Goal: Task Accomplishment & Management: Use online tool/utility

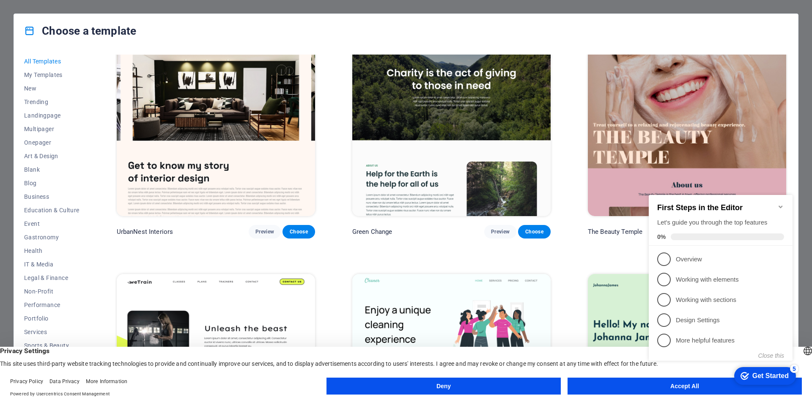
scroll to position [1353, 0]
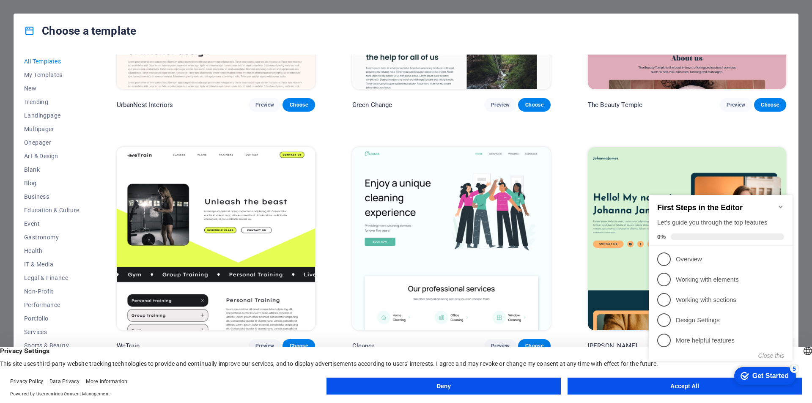
click at [780, 204] on icon "Minimize checklist" at bounding box center [780, 206] width 7 height 7
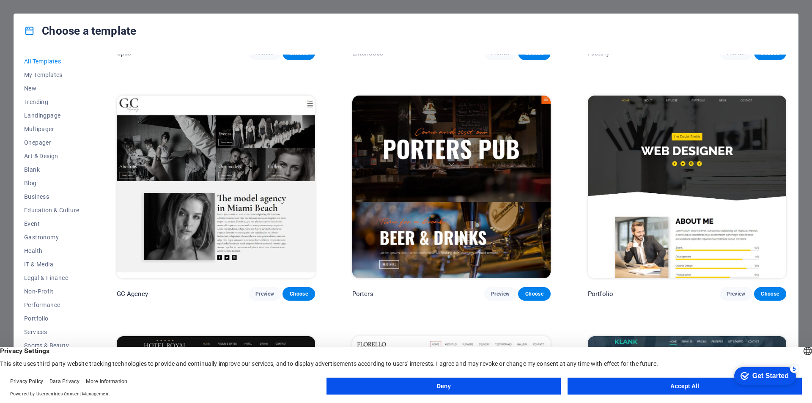
scroll to position [8671, 0]
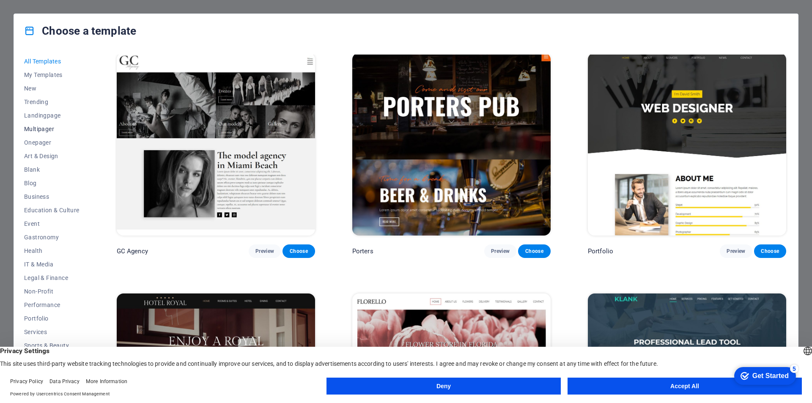
click at [44, 130] on span "Multipager" at bounding box center [51, 129] width 55 height 7
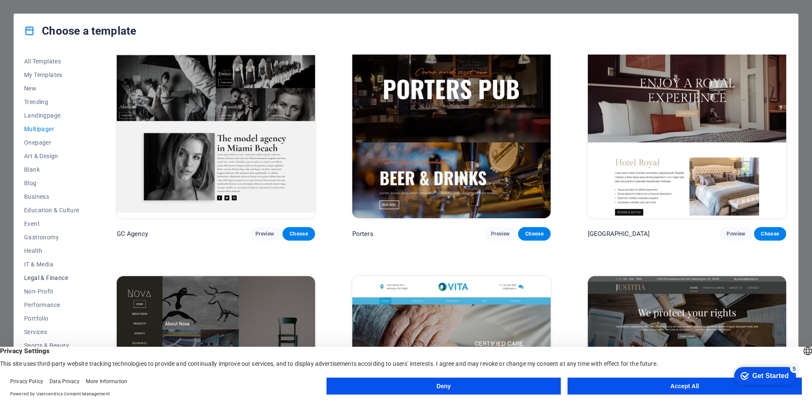
scroll to position [14, 0]
click at [41, 195] on span "Education & Culture" at bounding box center [51, 196] width 55 height 7
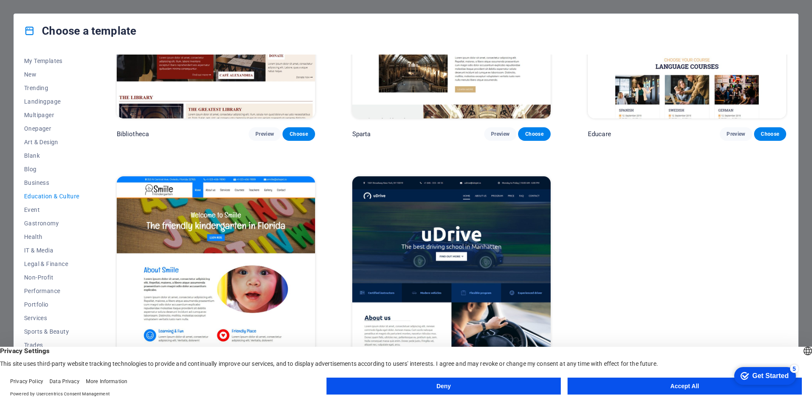
drag, startPoint x: 788, startPoint y: 255, endPoint x: 785, endPoint y: 226, distance: 28.5
click at [785, 226] on div "All Templates My Templates New Trending Landingpage Multipager Onepager Art & D…" at bounding box center [406, 218] width 784 height 341
click at [43, 112] on span "Multipager" at bounding box center [51, 115] width 55 height 7
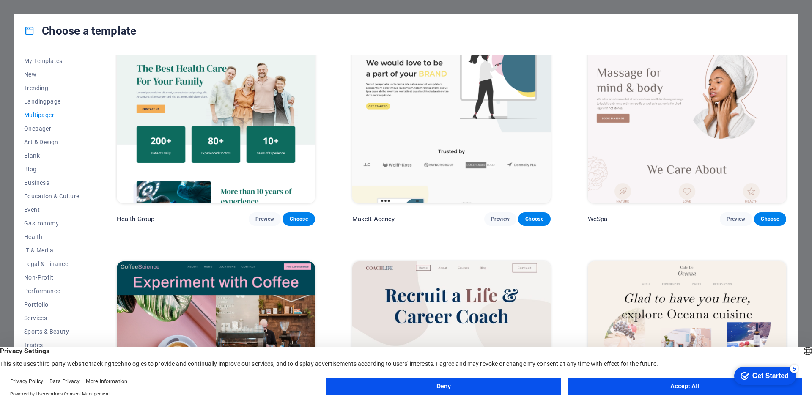
scroll to position [1692, 0]
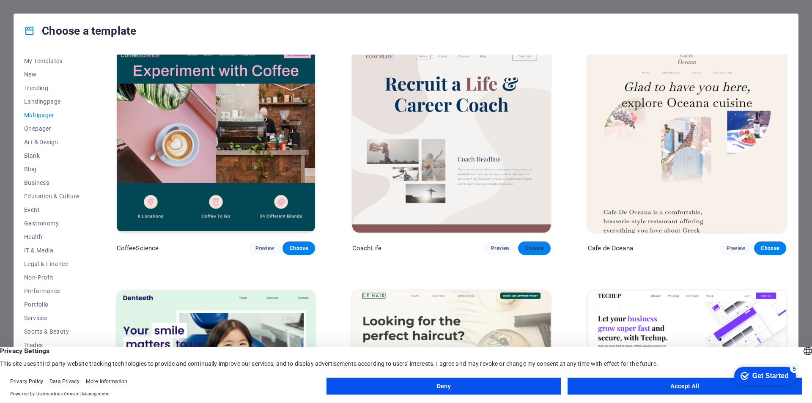
click at [539, 245] on span "Choose" at bounding box center [534, 248] width 19 height 7
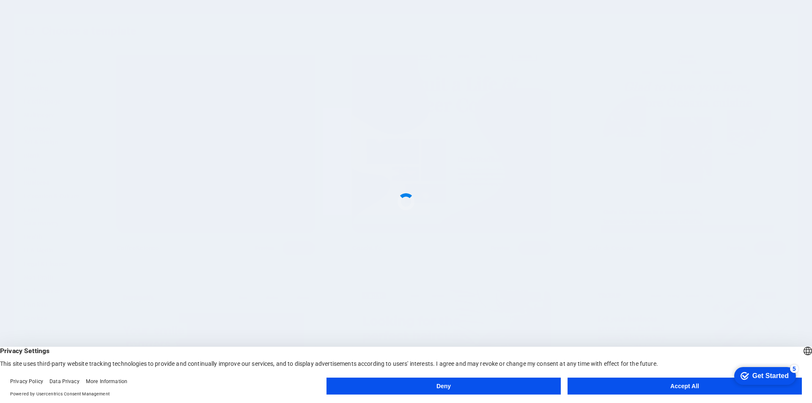
click at [678, 385] on button "Accept All" at bounding box center [685, 386] width 234 height 17
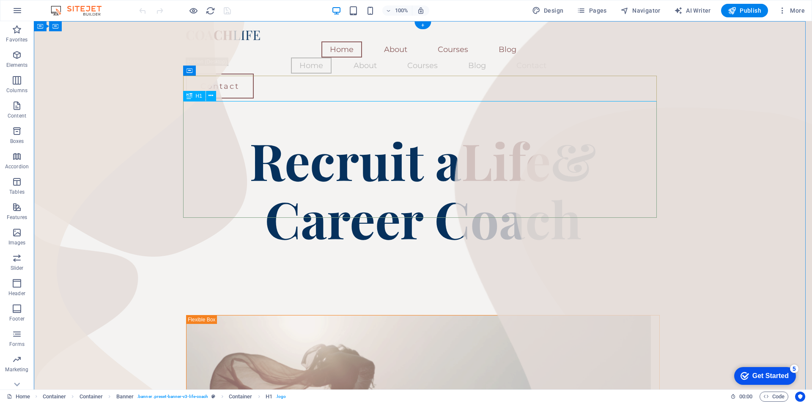
click at [548, 187] on div "Recruit a Life & Career Coach" at bounding box center [423, 189] width 474 height 117
click at [537, 182] on div "Recruit a Life & Career Coach" at bounding box center [423, 189] width 474 height 117
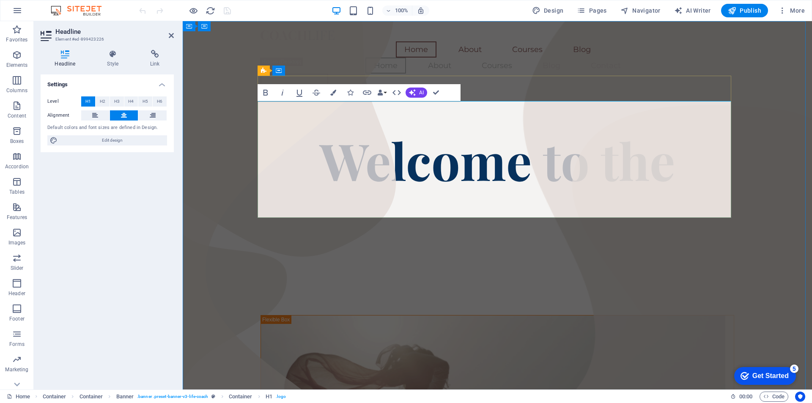
scroll to position [5, 0]
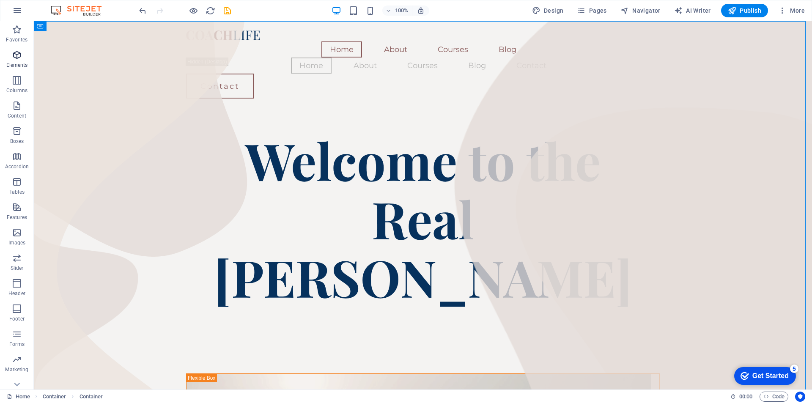
click at [15, 56] on icon "button" at bounding box center [17, 55] width 10 height 10
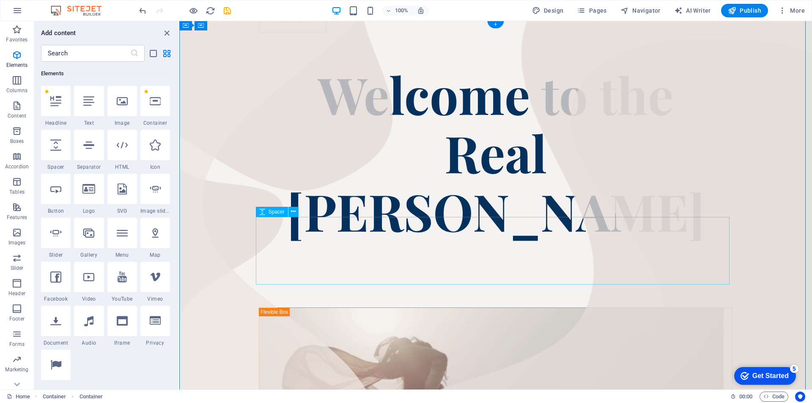
scroll to position [127, 0]
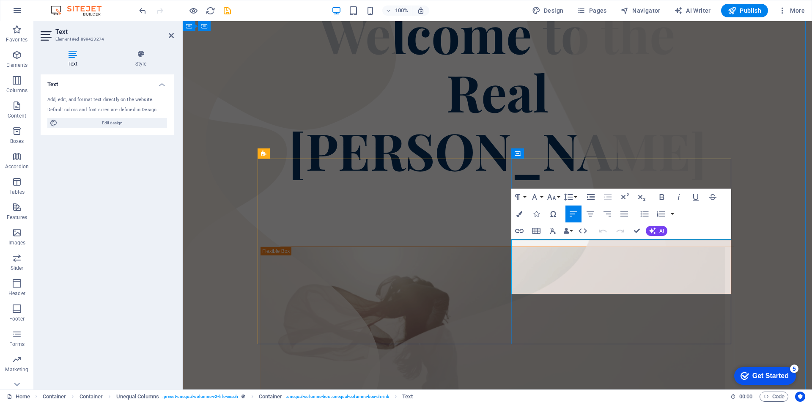
drag, startPoint x: 670, startPoint y: 288, endPoint x: 511, endPoint y: 248, distance: 163.7
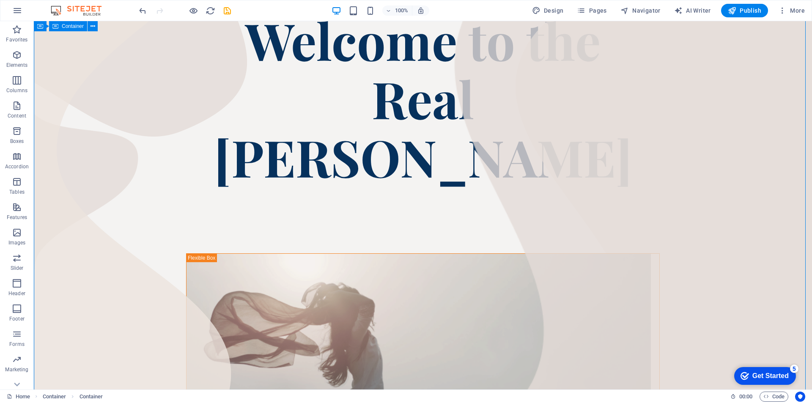
click at [239, 254] on figure at bounding box center [419, 366] width 464 height 224
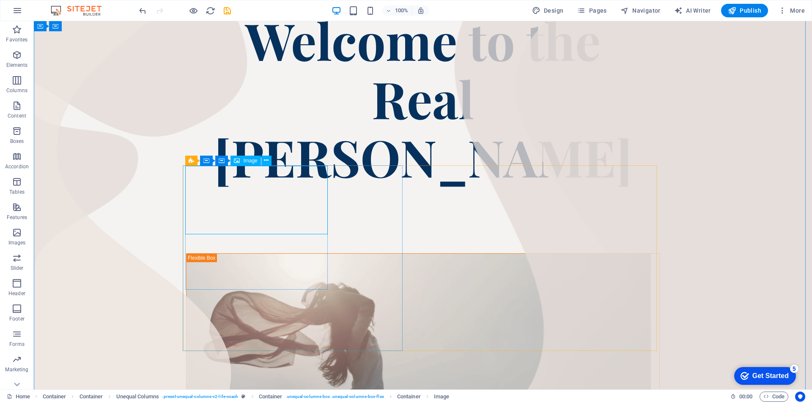
click at [245, 160] on span "Image" at bounding box center [250, 160] width 14 height 5
click at [269, 159] on button at bounding box center [266, 161] width 10 height 10
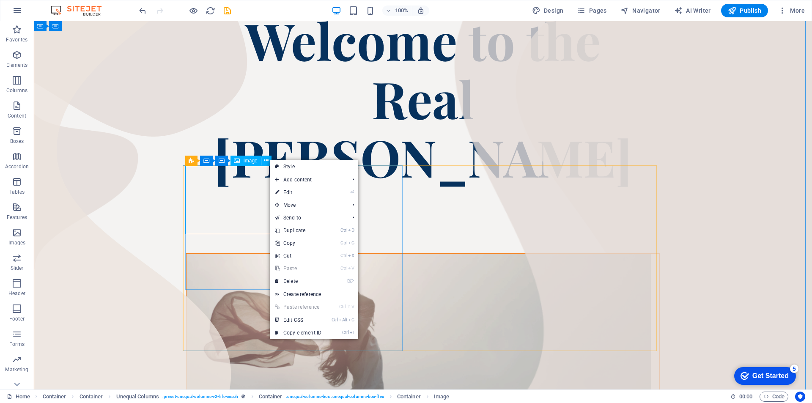
click at [224, 254] on figure at bounding box center [419, 366] width 464 height 224
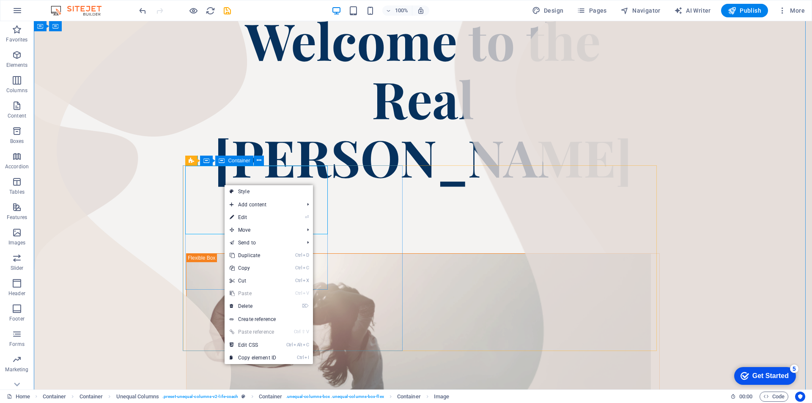
click at [222, 159] on icon at bounding box center [222, 161] width 6 height 10
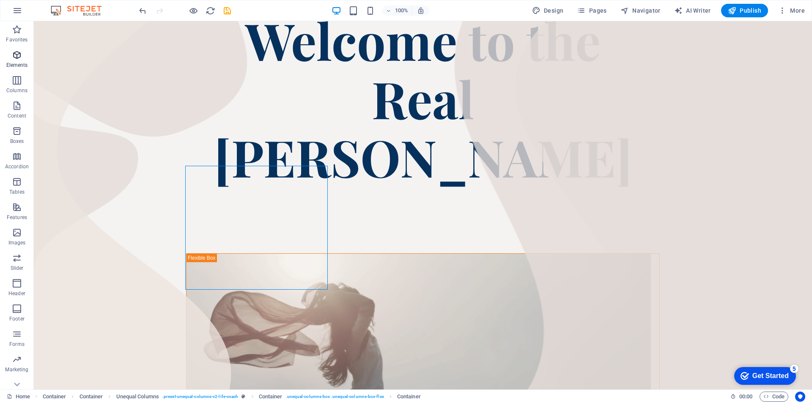
click at [18, 56] on icon "button" at bounding box center [17, 55] width 10 height 10
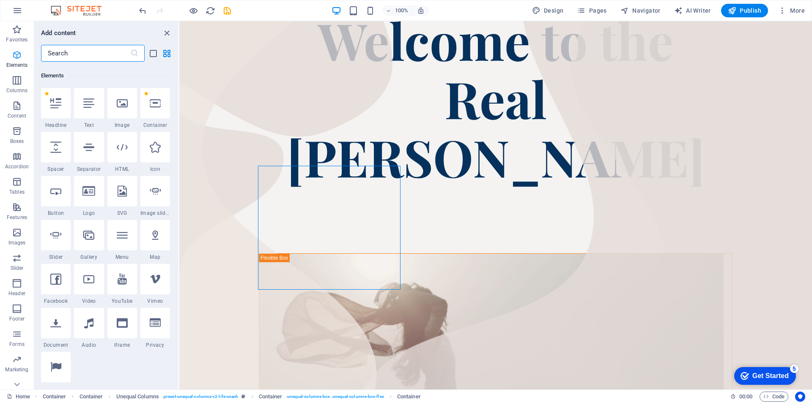
scroll to position [90, 0]
click at [125, 103] on icon at bounding box center [122, 101] width 11 height 11
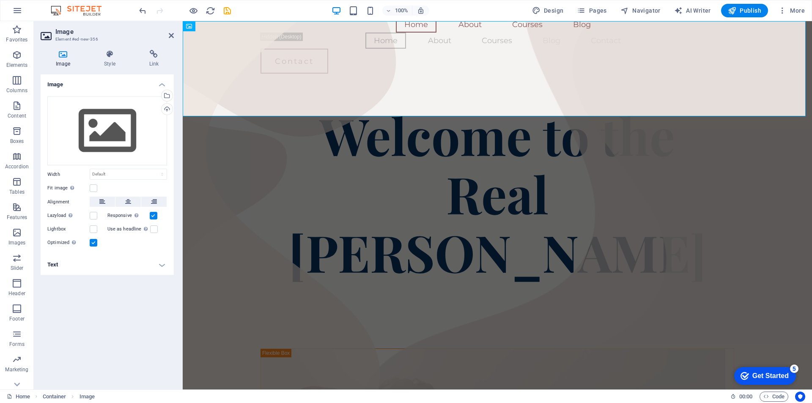
scroll to position [0, 0]
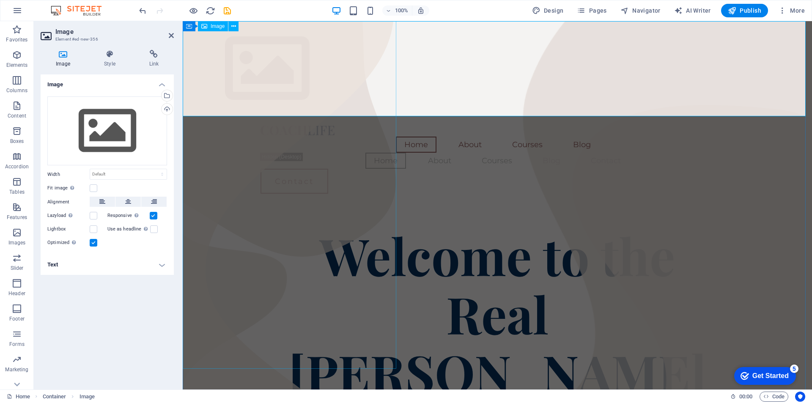
click at [219, 27] on span "Image" at bounding box center [218, 26] width 14 height 5
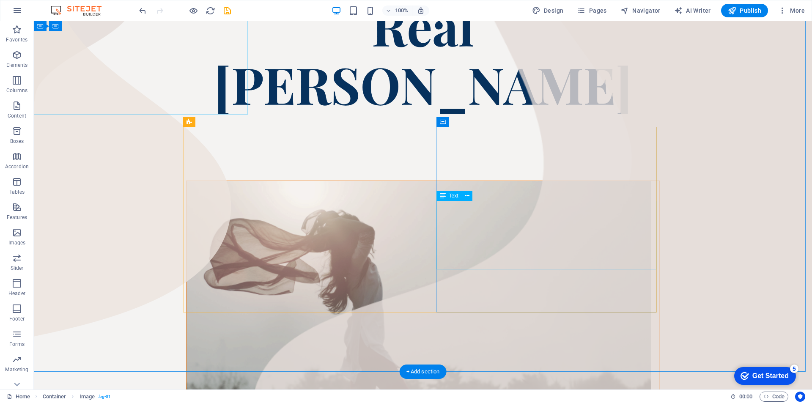
scroll to position [296, 0]
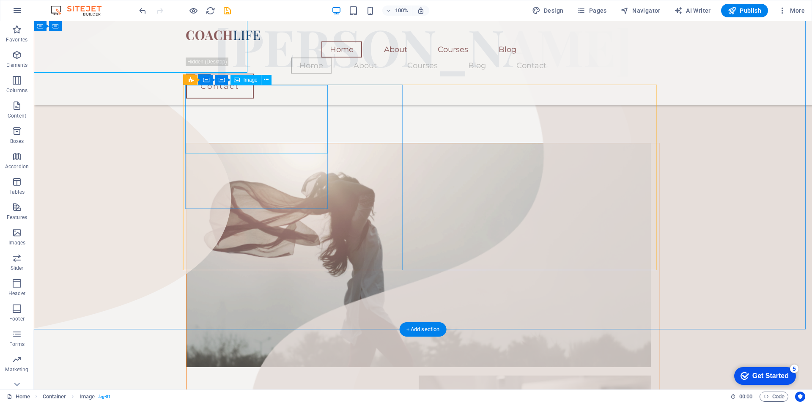
click at [219, 143] on figure at bounding box center [419, 255] width 464 height 224
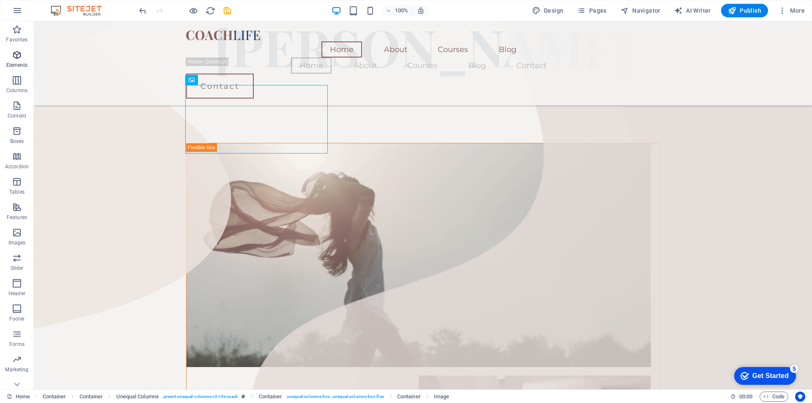
click at [13, 54] on icon "button" at bounding box center [17, 55] width 10 height 10
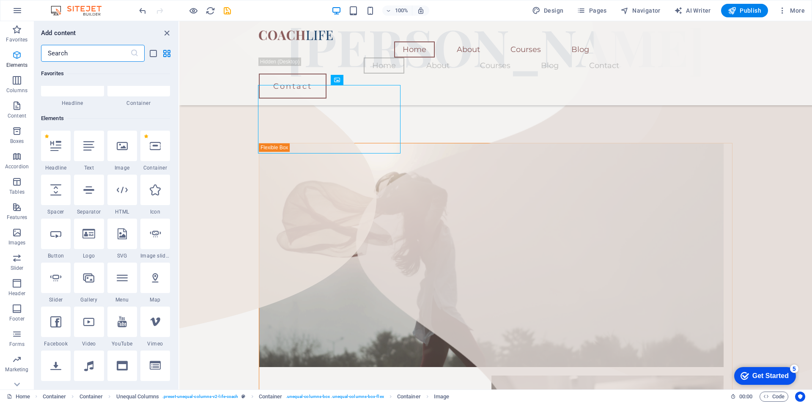
scroll to position [90, 0]
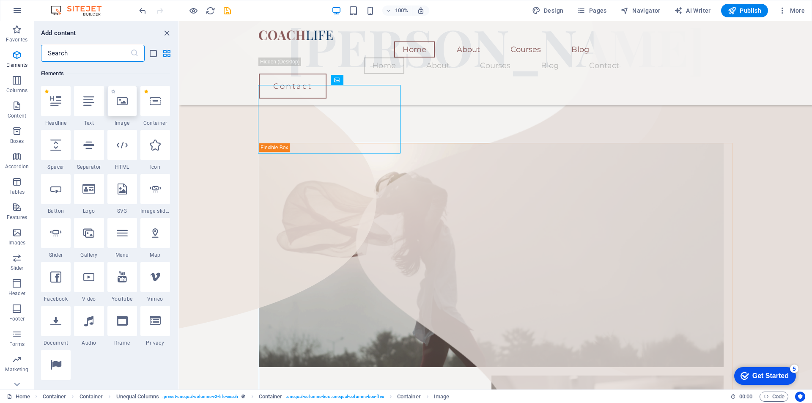
click at [123, 102] on icon at bounding box center [122, 101] width 11 height 11
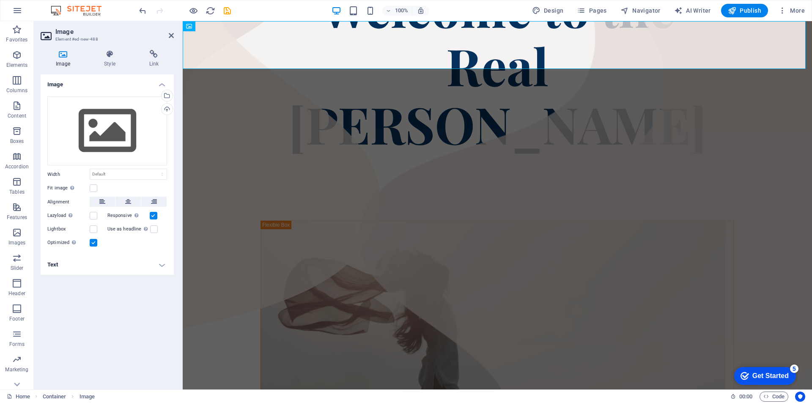
scroll to position [0, 0]
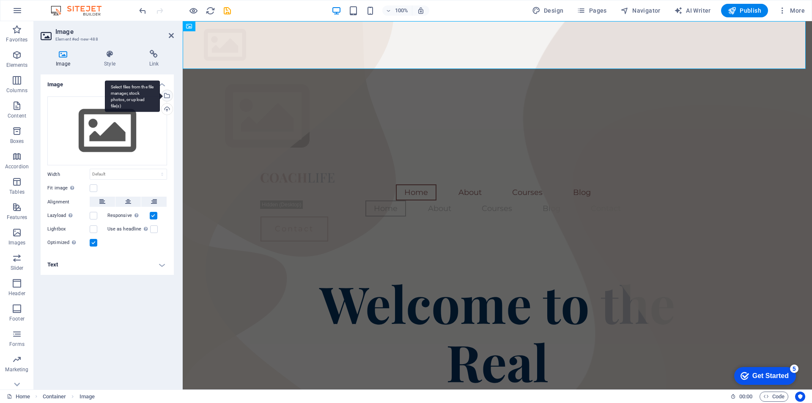
click at [167, 95] on div "Select files from the file manager, stock photos, or upload file(s)" at bounding box center [166, 96] width 13 height 13
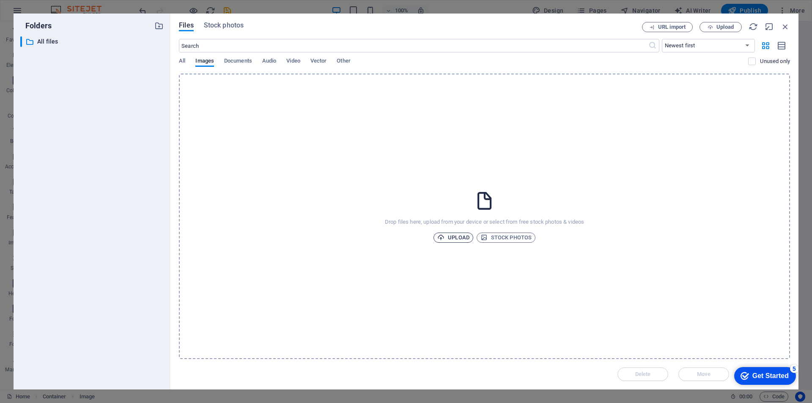
click at [453, 238] on span "Upload" at bounding box center [453, 238] width 32 height 10
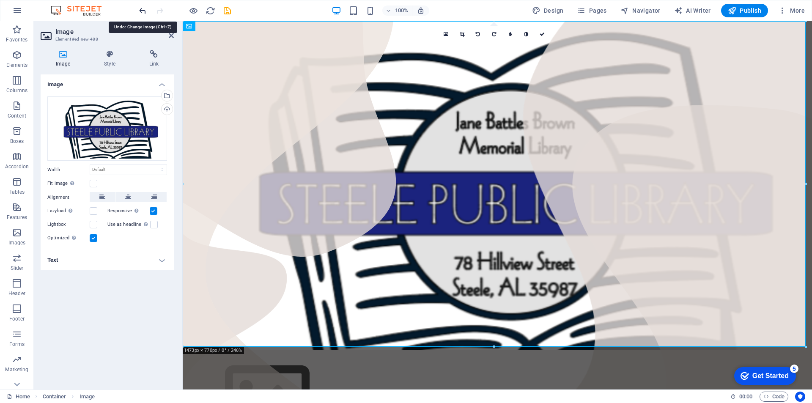
click at [142, 8] on icon "undo" at bounding box center [143, 11] width 10 height 10
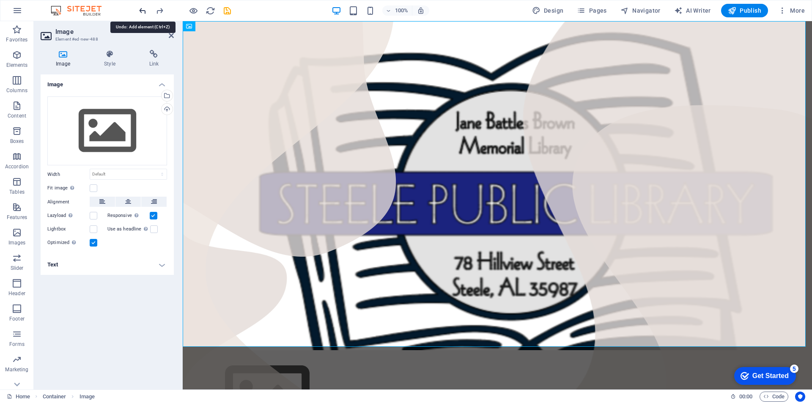
click at [140, 8] on icon "undo" at bounding box center [143, 11] width 10 height 10
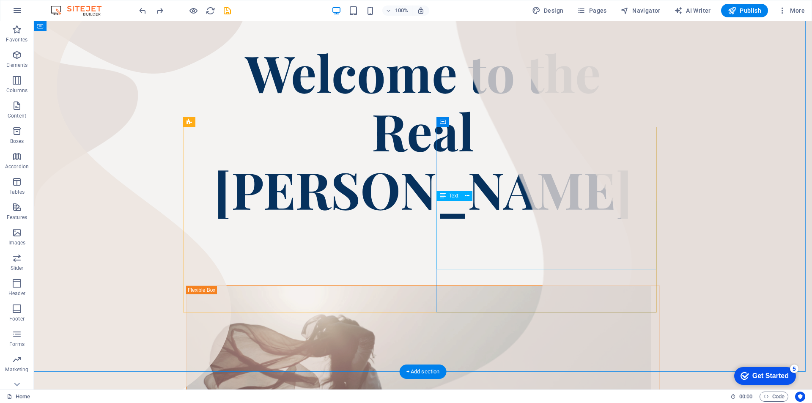
scroll to position [254, 0]
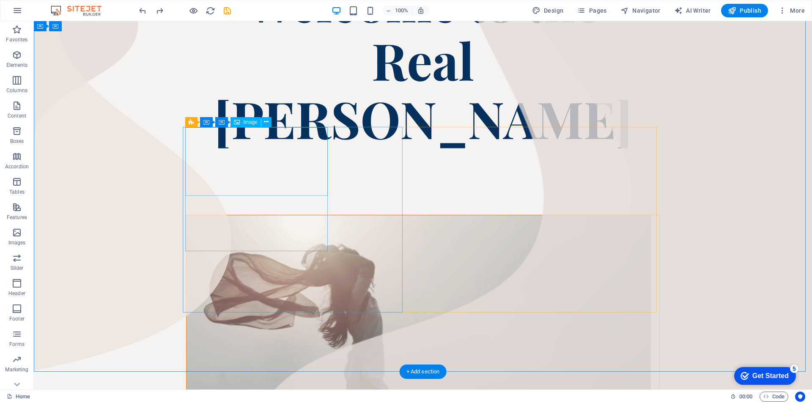
click at [233, 215] on figure at bounding box center [419, 327] width 464 height 224
click at [285, 215] on figure at bounding box center [419, 327] width 464 height 224
select select "%"
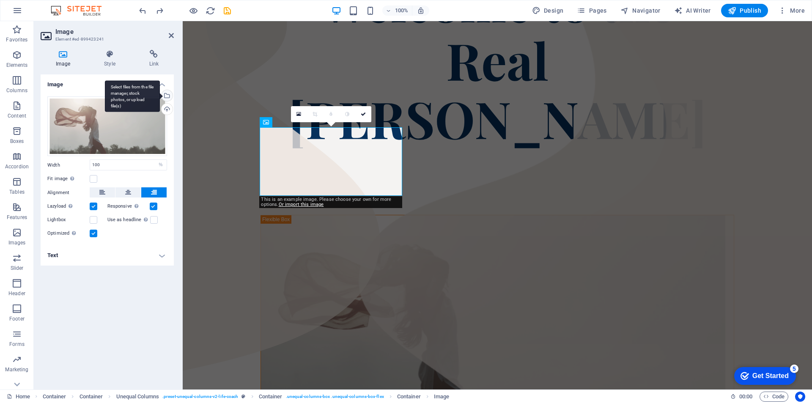
click at [166, 94] on div "Select files from the file manager, stock photos, or upload file(s)" at bounding box center [166, 96] width 13 height 13
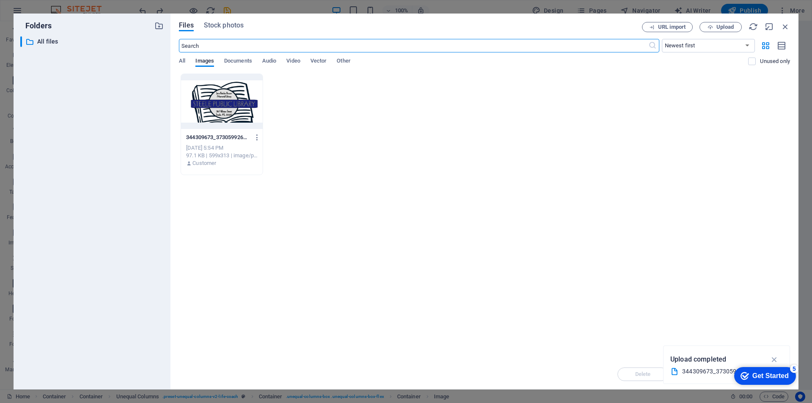
click at [206, 96] on div at bounding box center [222, 101] width 82 height 55
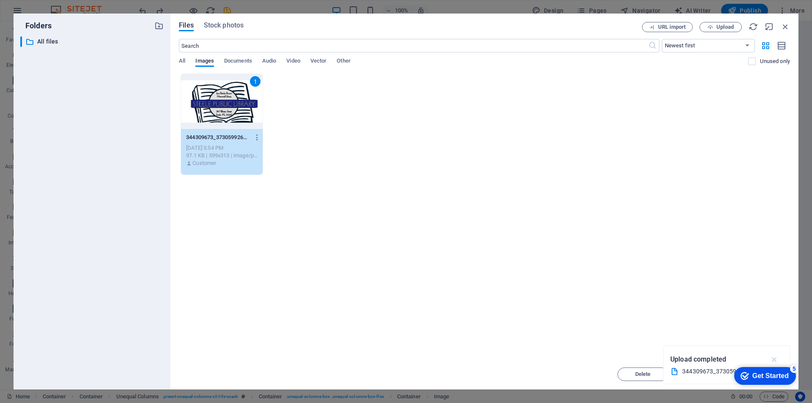
click at [774, 358] on icon "button" at bounding box center [775, 359] width 10 height 9
click at [703, 375] on span "Move" at bounding box center [704, 374] width 14 height 5
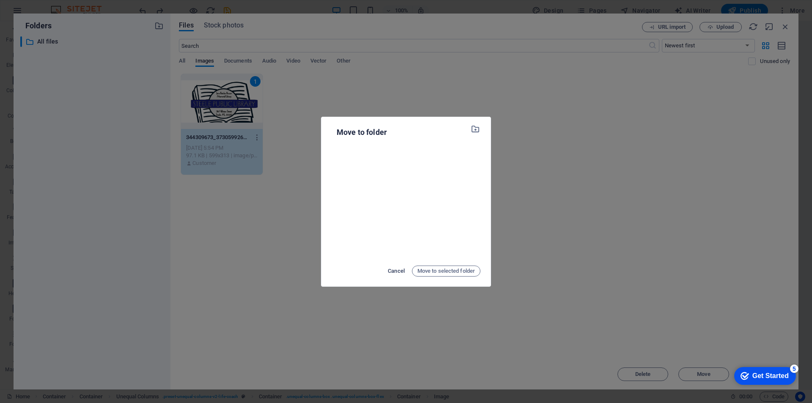
click at [393, 272] on span "Cancel" at bounding box center [396, 271] width 17 height 10
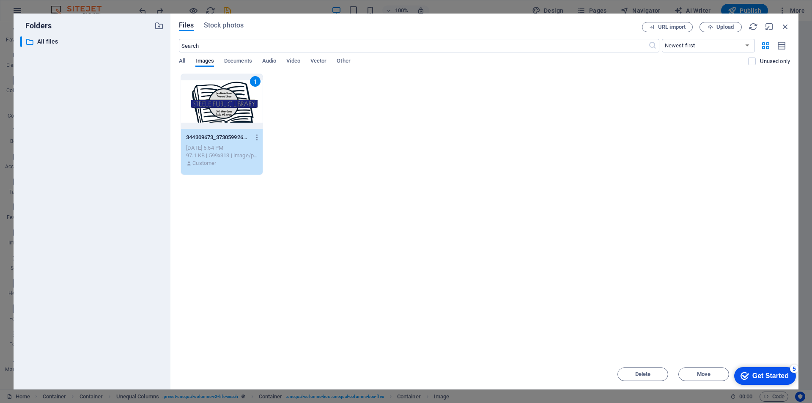
click at [210, 96] on div "1" at bounding box center [222, 101] width 82 height 55
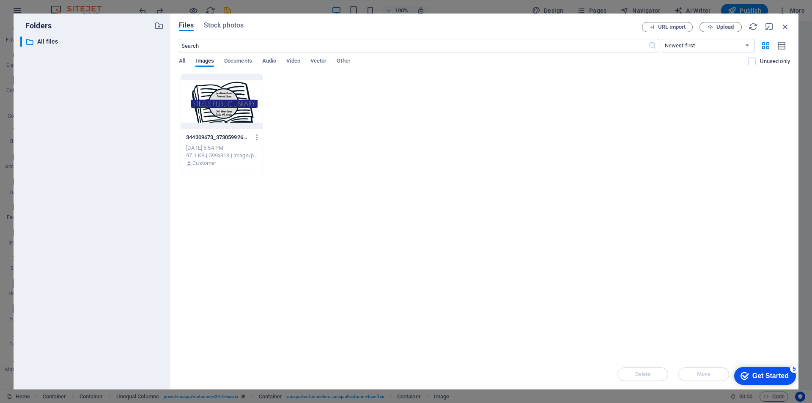
click at [210, 96] on div at bounding box center [222, 101] width 82 height 55
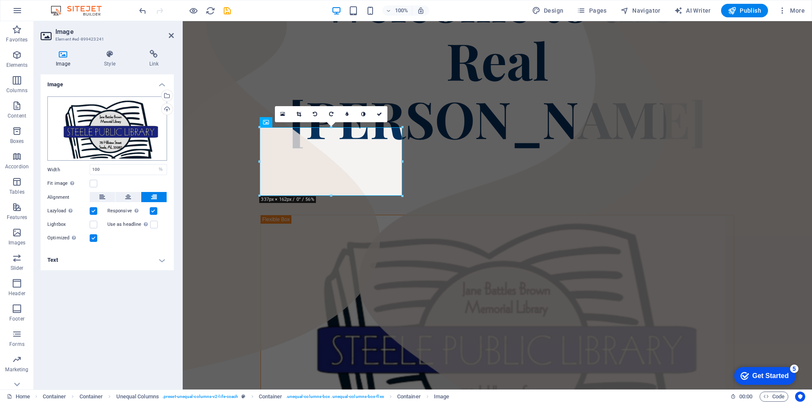
scroll to position [255, 0]
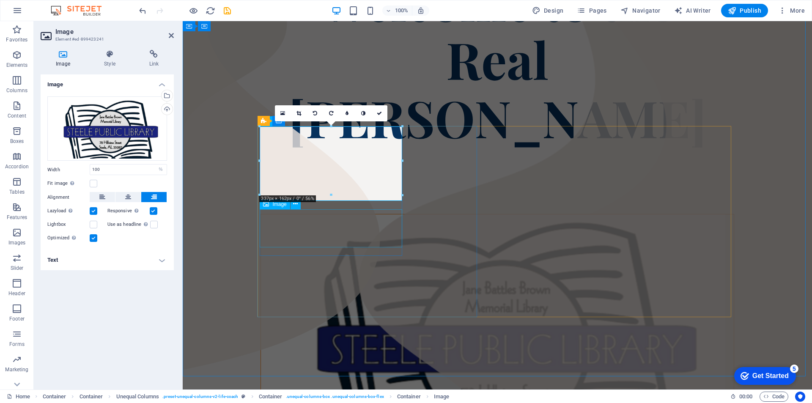
select select "%"
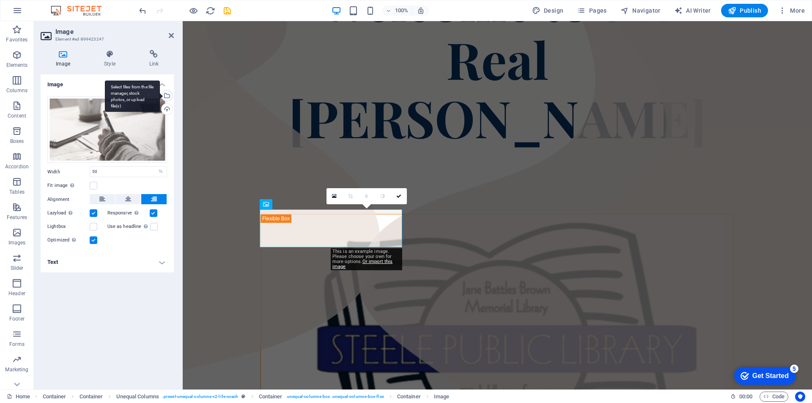
click at [160, 94] on div "Select files from the file manager, stock photos, or upload file(s)" at bounding box center [132, 96] width 55 height 32
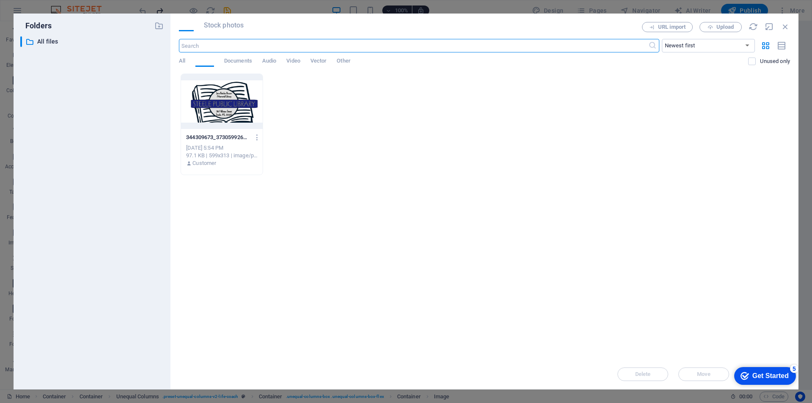
scroll to position [250, 0]
click at [725, 25] on span "Upload" at bounding box center [725, 27] width 17 height 5
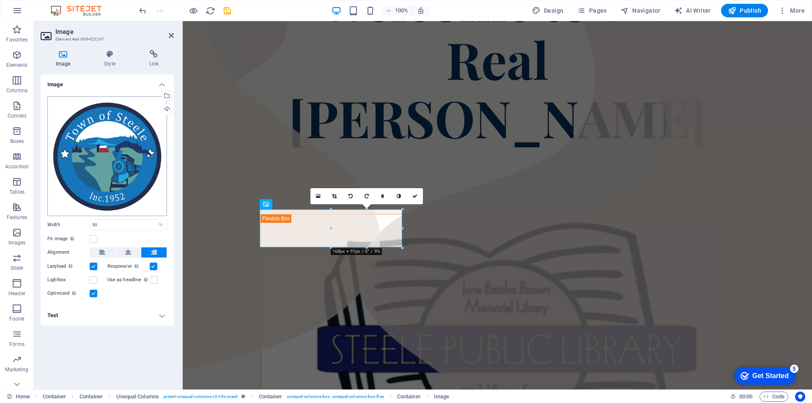
scroll to position [261, 0]
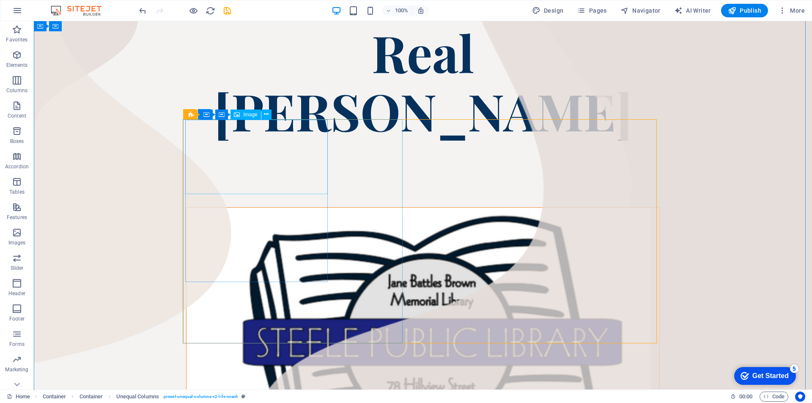
click at [217, 208] on figure at bounding box center [419, 329] width 464 height 243
click at [236, 208] on figure at bounding box center [419, 329] width 464 height 243
select select "%"
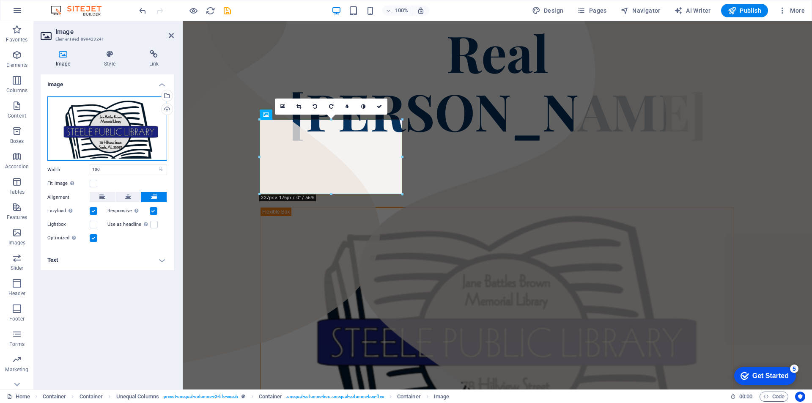
drag, startPoint x: 116, startPoint y: 129, endPoint x: 116, endPoint y: 122, distance: 7.2
click at [116, 122] on div "Drag files here, click to choose files or select files from Files or our free s…" at bounding box center [107, 128] width 120 height 65
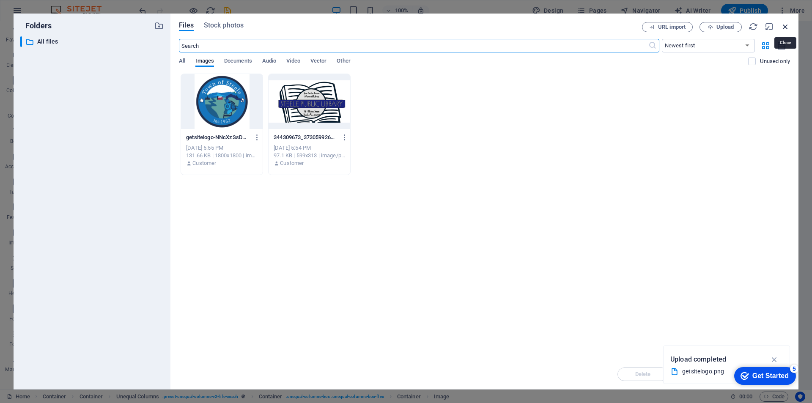
click at [785, 25] on icon "button" at bounding box center [785, 26] width 9 height 9
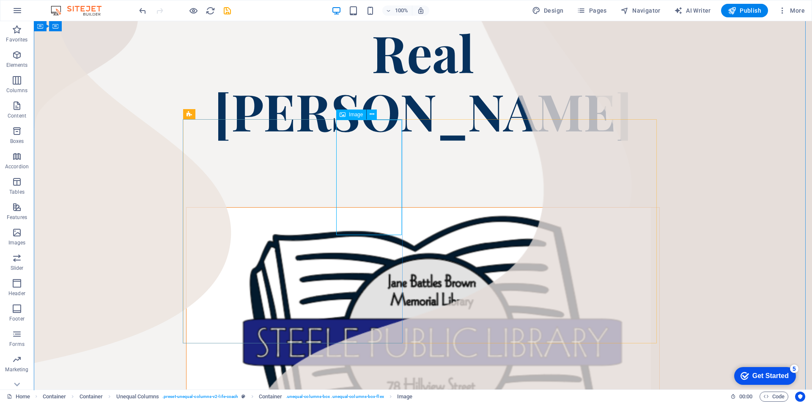
select select "%"
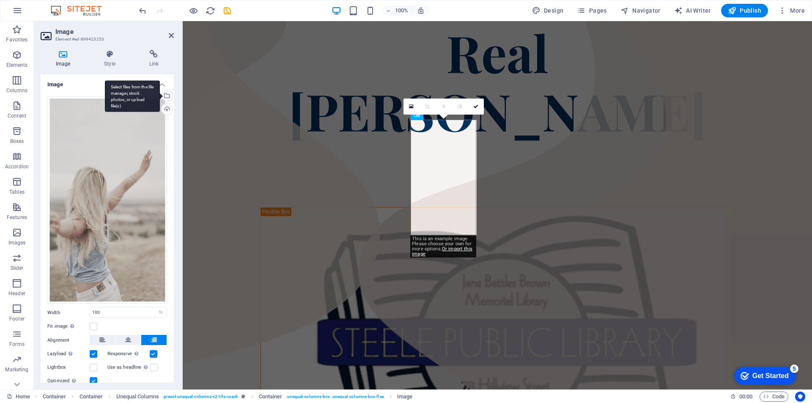
click at [160, 94] on div "Select files from the file manager, stock photos, or upload file(s)" at bounding box center [132, 96] width 55 height 32
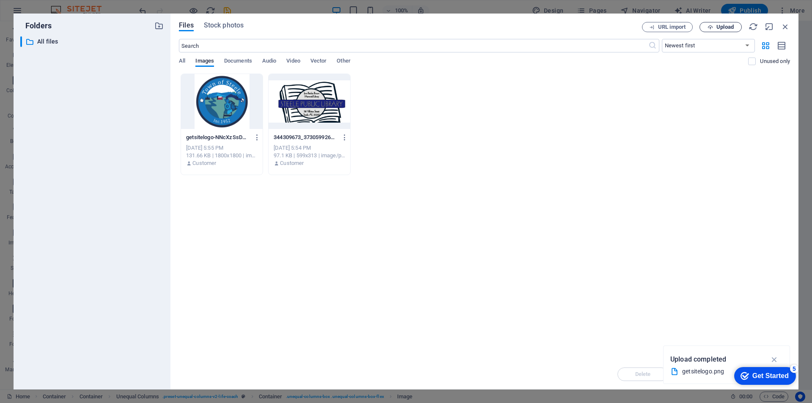
click at [717, 25] on span "Upload" at bounding box center [725, 27] width 17 height 5
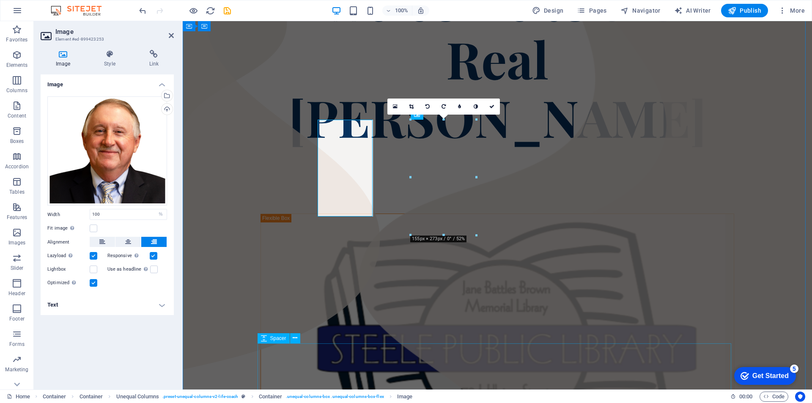
scroll to position [261, 0]
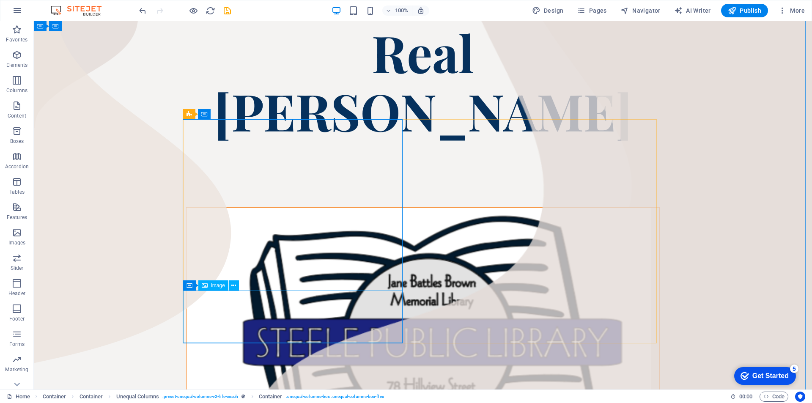
select select "%"
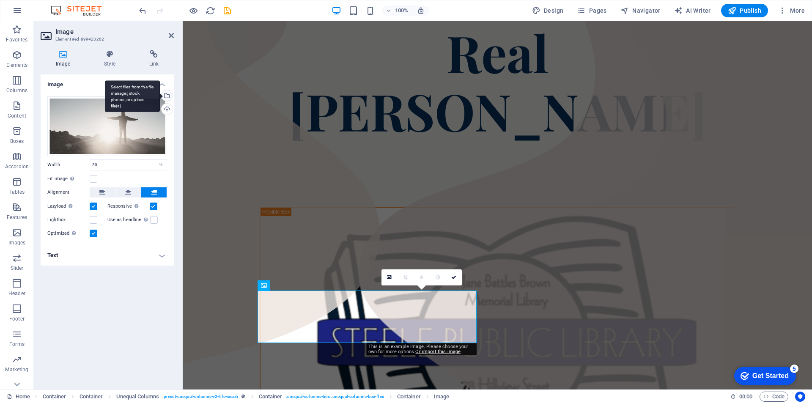
click at [160, 96] on div "Select files from the file manager, stock photos, or upload file(s)" at bounding box center [132, 96] width 55 height 32
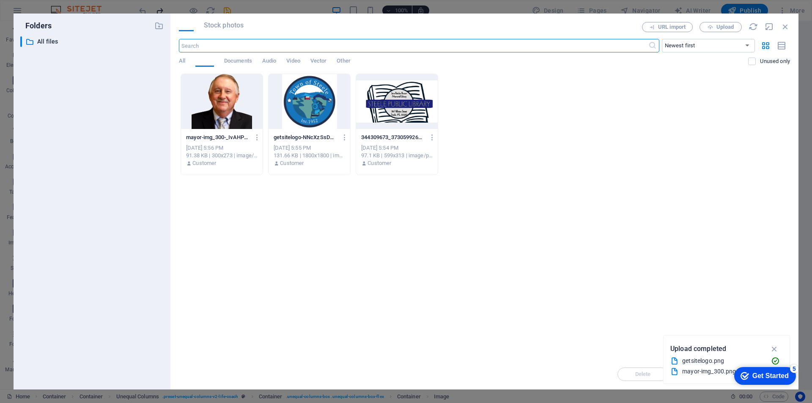
scroll to position [255, 0]
click at [725, 28] on span "Upload" at bounding box center [725, 27] width 17 height 5
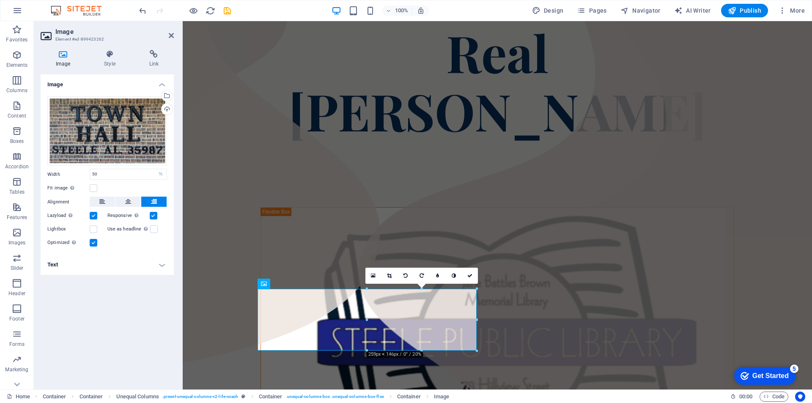
scroll to position [263, 0]
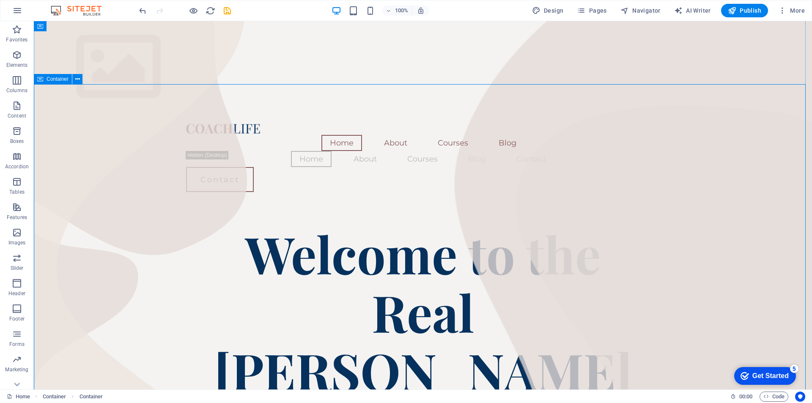
scroll to position [0, 0]
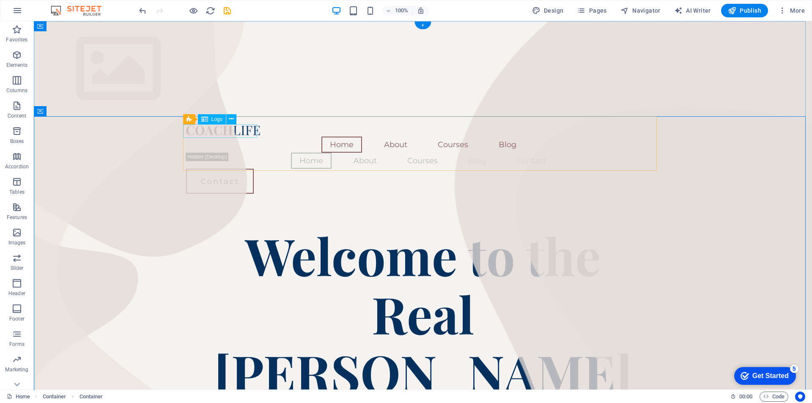
click at [223, 131] on div at bounding box center [423, 130] width 474 height 14
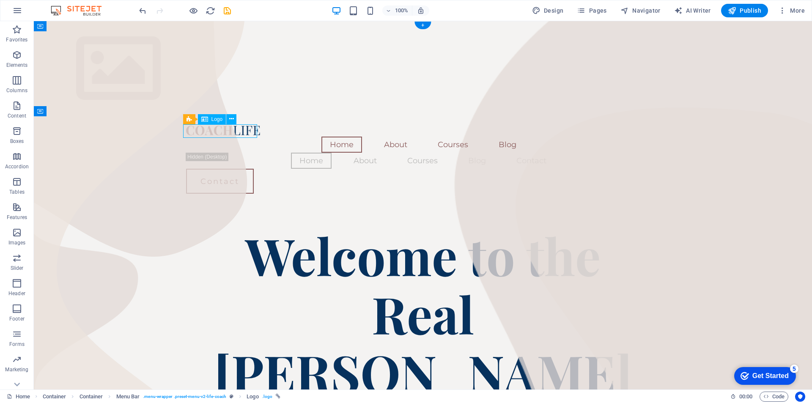
click at [223, 131] on div at bounding box center [423, 130] width 474 height 14
select select "px"
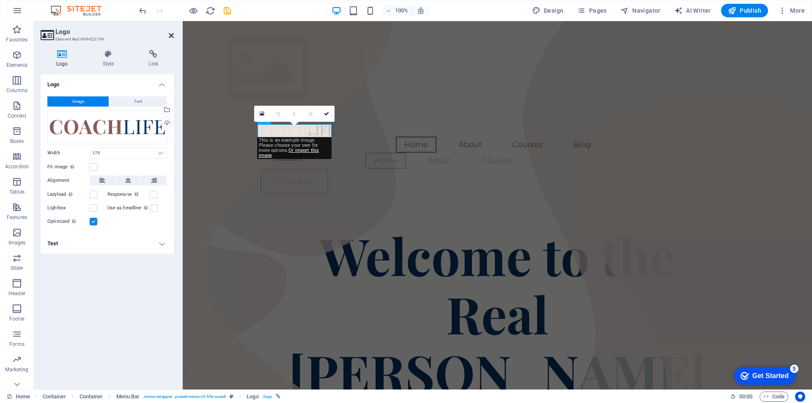
click at [170, 35] on icon at bounding box center [171, 35] width 5 height 7
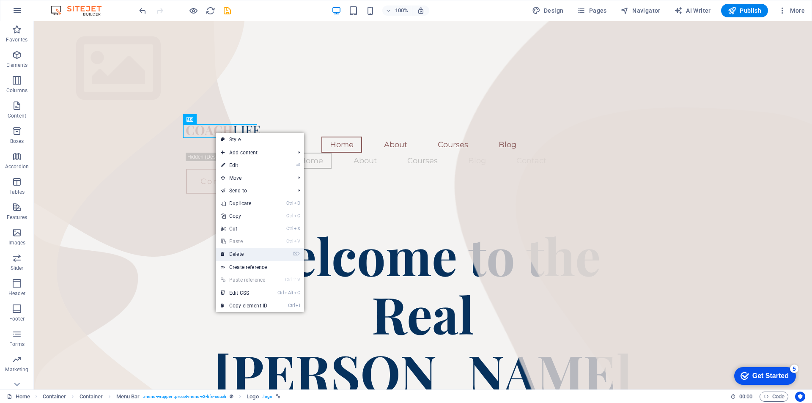
click at [235, 256] on link "⌦ Delete" at bounding box center [244, 254] width 57 height 13
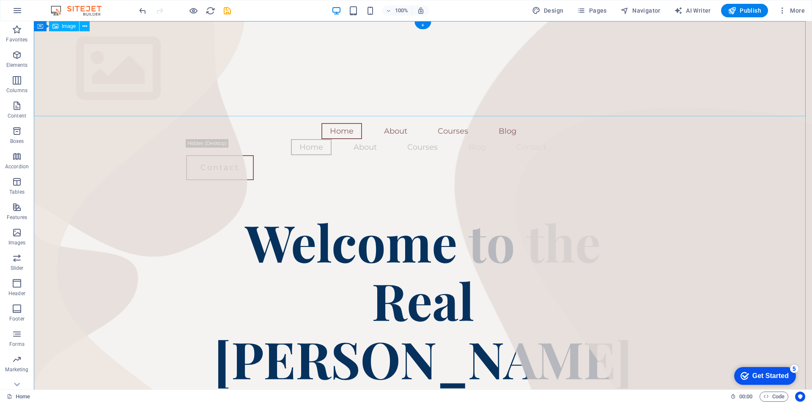
click at [699, 70] on figure at bounding box center [423, 68] width 778 height 95
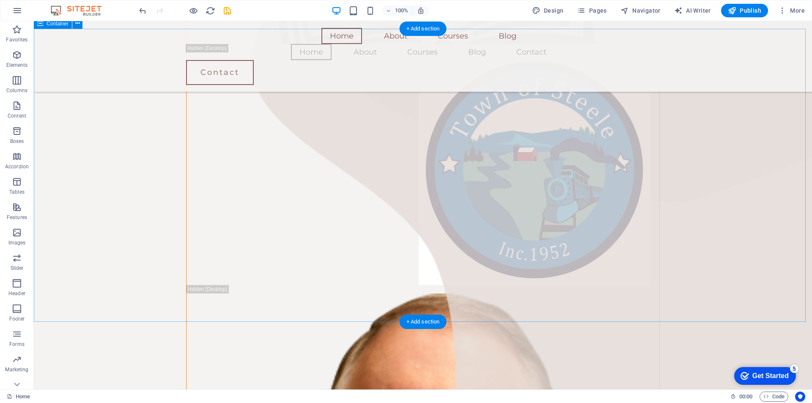
scroll to position [560, 0]
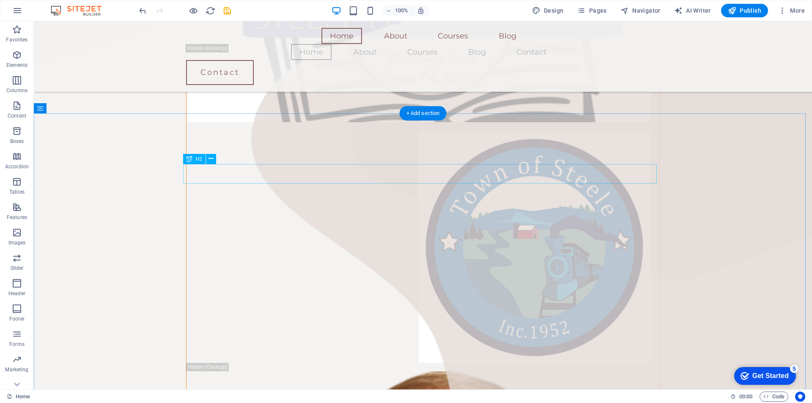
click at [209, 158] on icon at bounding box center [211, 158] width 5 height 9
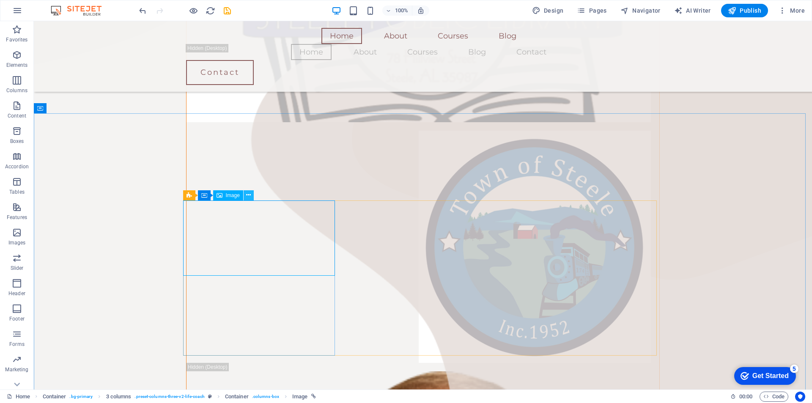
click at [250, 195] on icon at bounding box center [248, 195] width 5 height 9
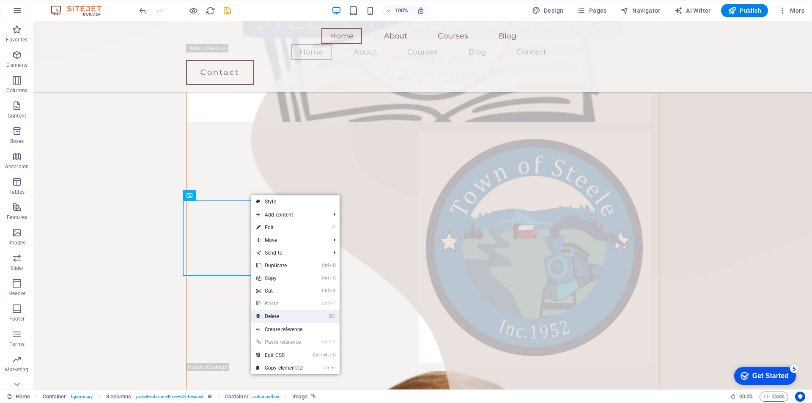
click at [275, 318] on link "⌦ Delete" at bounding box center [279, 316] width 57 height 13
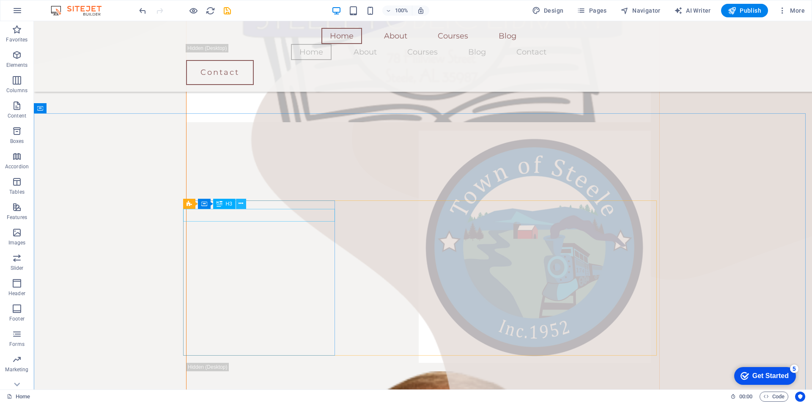
click at [242, 203] on icon at bounding box center [241, 203] width 5 height 9
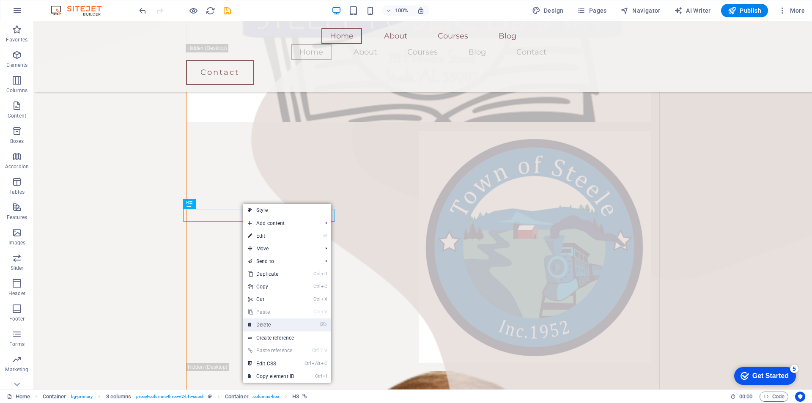
click at [265, 325] on link "⌦ Delete" at bounding box center [271, 324] width 57 height 13
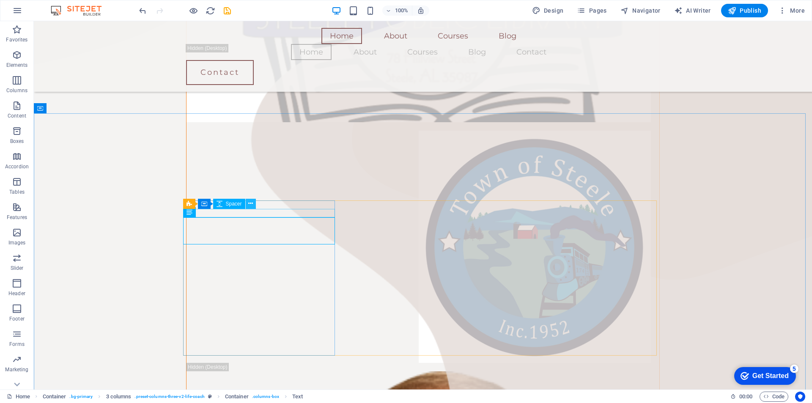
click at [252, 203] on icon at bounding box center [250, 203] width 5 height 9
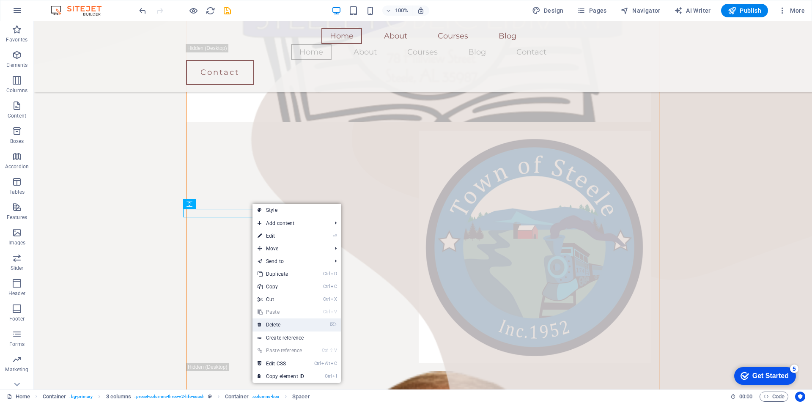
click at [279, 326] on link "⌦ Delete" at bounding box center [281, 324] width 57 height 13
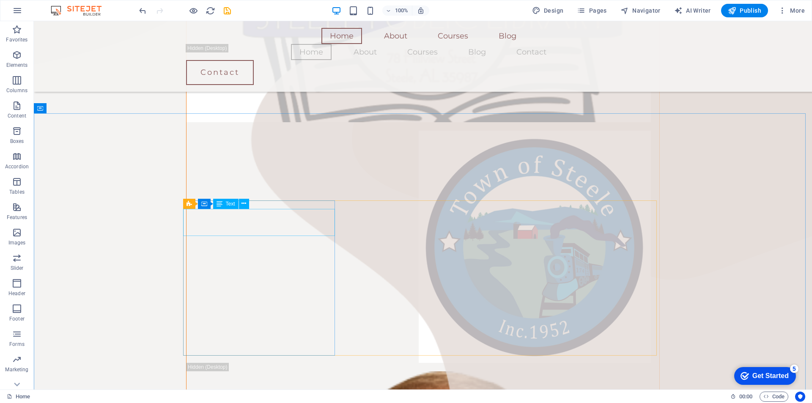
click at [250, 204] on div "3 columns Container Text" at bounding box center [218, 204] width 71 height 11
click at [245, 204] on icon at bounding box center [244, 203] width 5 height 9
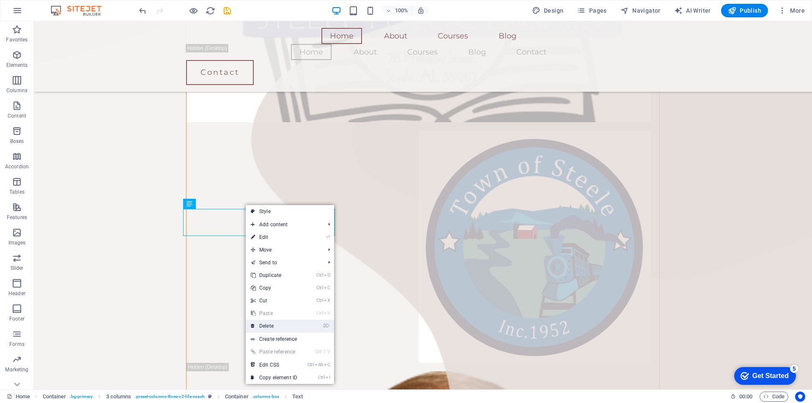
click at [258, 329] on link "⌦ Delete" at bounding box center [274, 326] width 57 height 13
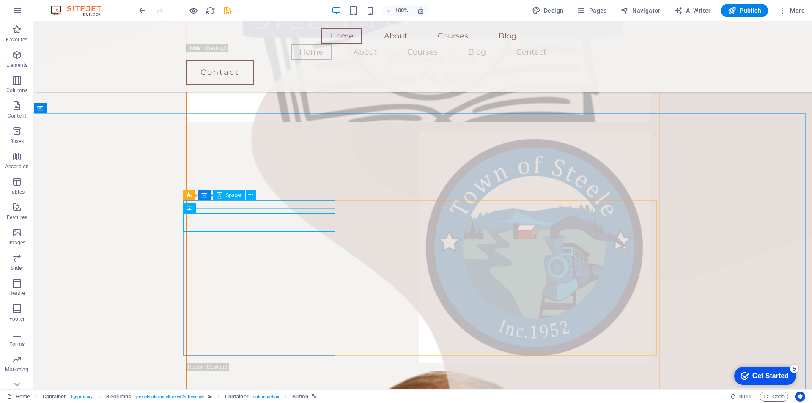
click at [244, 196] on div "Spacer" at bounding box center [229, 195] width 32 height 10
click at [253, 197] on icon at bounding box center [250, 195] width 5 height 9
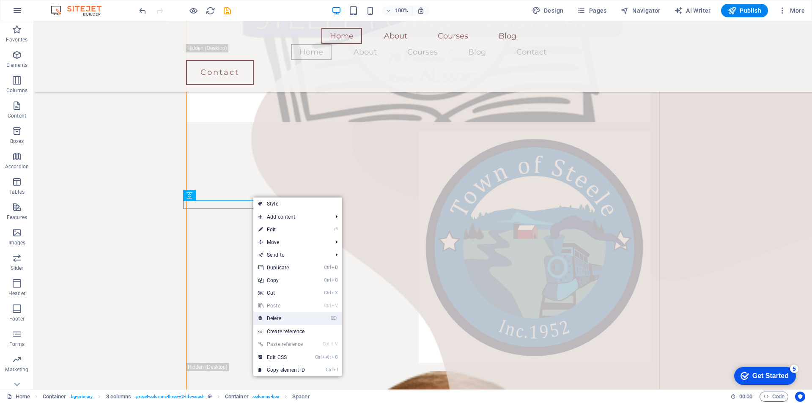
click at [272, 316] on link "⌦ Delete" at bounding box center [281, 318] width 57 height 13
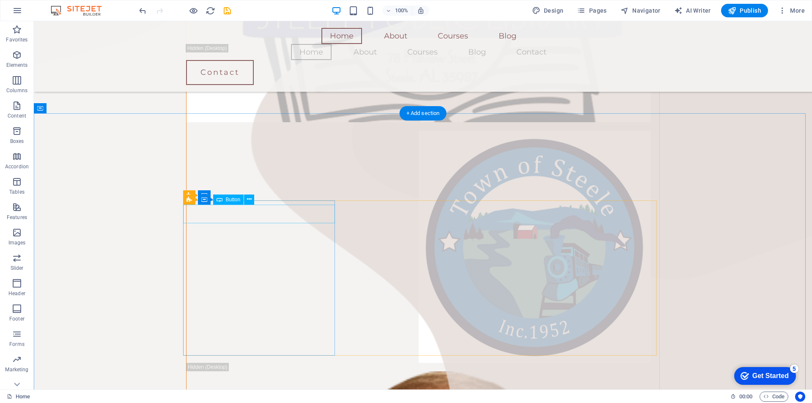
click at [248, 200] on icon at bounding box center [249, 199] width 5 height 9
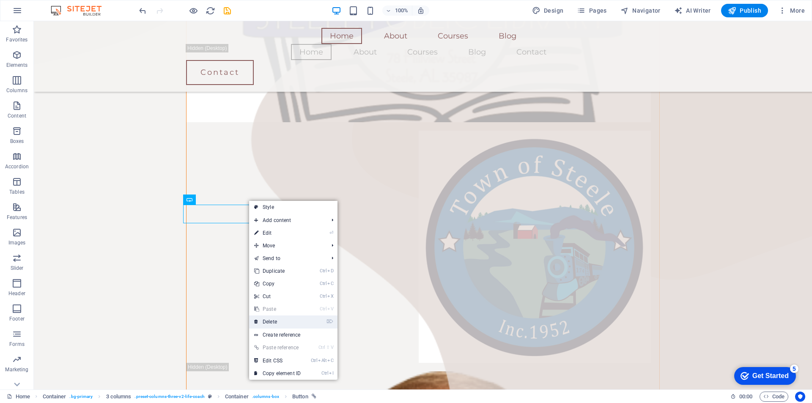
click at [276, 323] on link "⌦ Delete" at bounding box center [277, 322] width 57 height 13
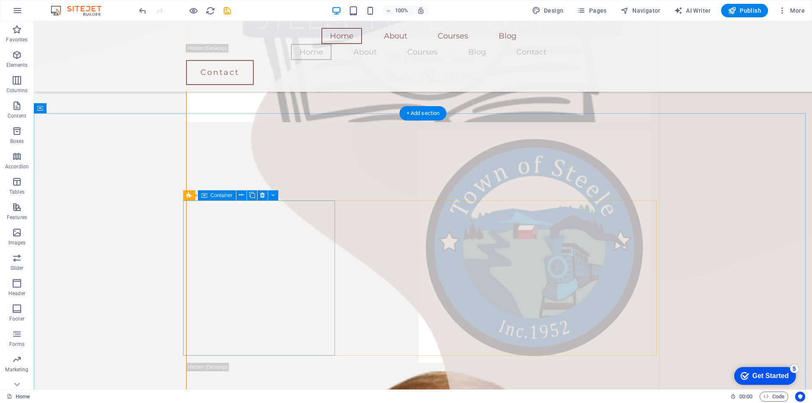
click at [252, 196] on icon at bounding box center [250, 195] width 5 height 9
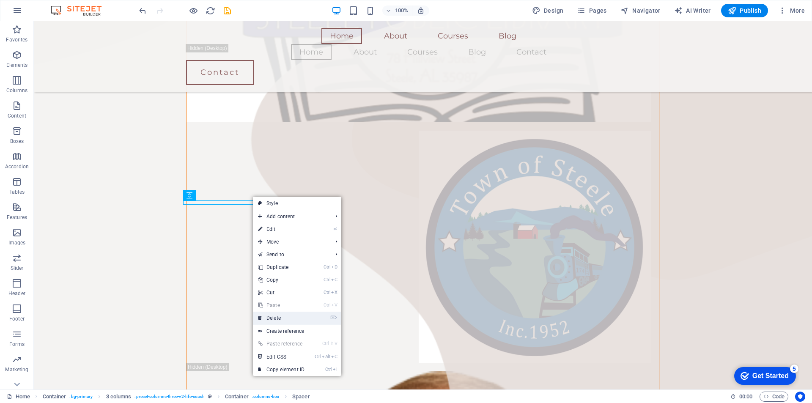
click at [272, 319] on link "⌦ Delete" at bounding box center [281, 318] width 57 height 13
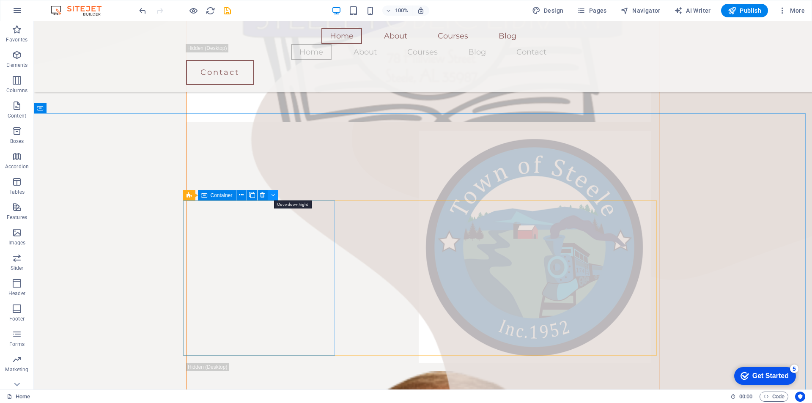
click at [273, 195] on icon at bounding box center [273, 195] width 4 height 9
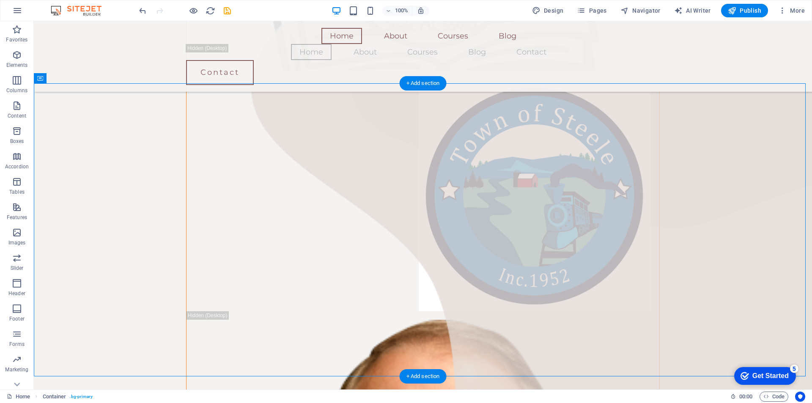
scroll to position [620, 0]
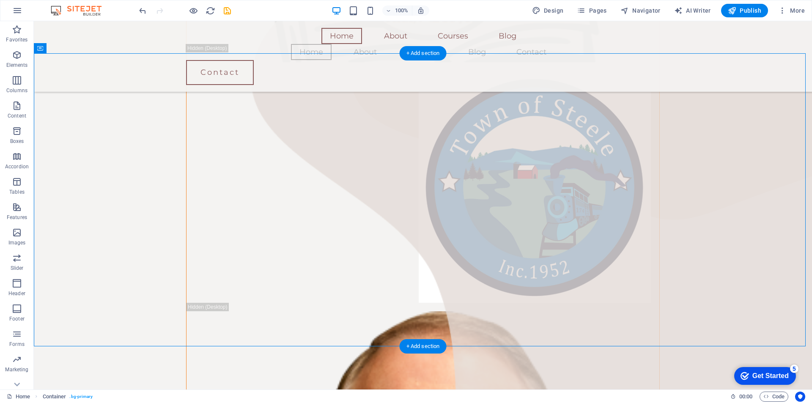
drag, startPoint x: 174, startPoint y: 192, endPoint x: 580, endPoint y: 333, distance: 429.9
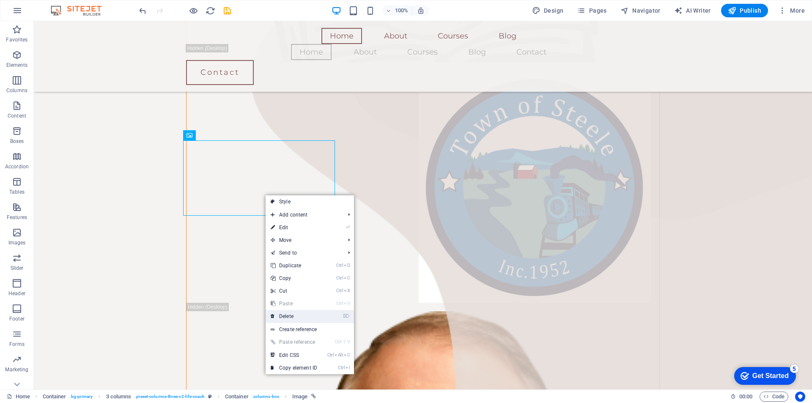
drag, startPoint x: 294, startPoint y: 316, endPoint x: 223, endPoint y: 241, distance: 102.6
click at [294, 316] on link "⌦ Delete" at bounding box center [294, 316] width 57 height 13
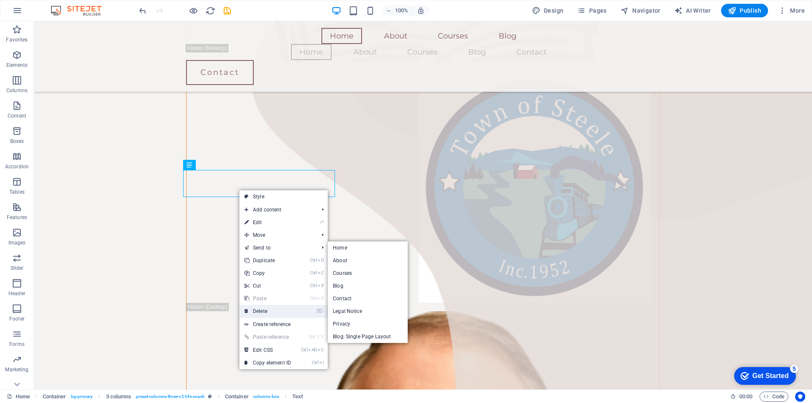
click at [291, 311] on link "⌦ Delete" at bounding box center [267, 311] width 57 height 13
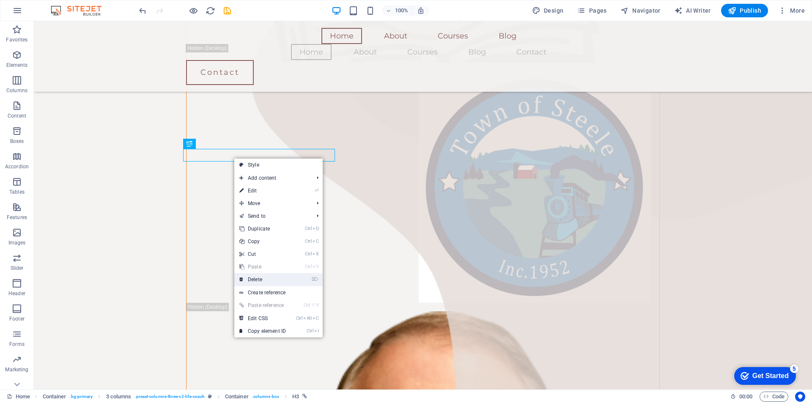
click at [266, 280] on link "⌦ Delete" at bounding box center [262, 279] width 57 height 13
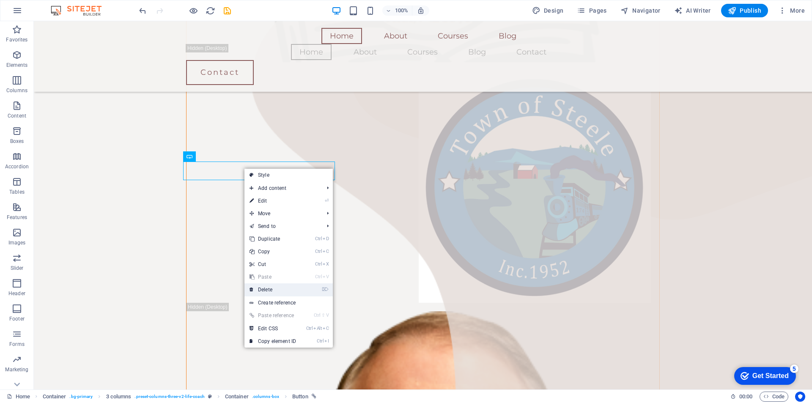
click at [269, 286] on link "⌦ Delete" at bounding box center [272, 289] width 57 height 13
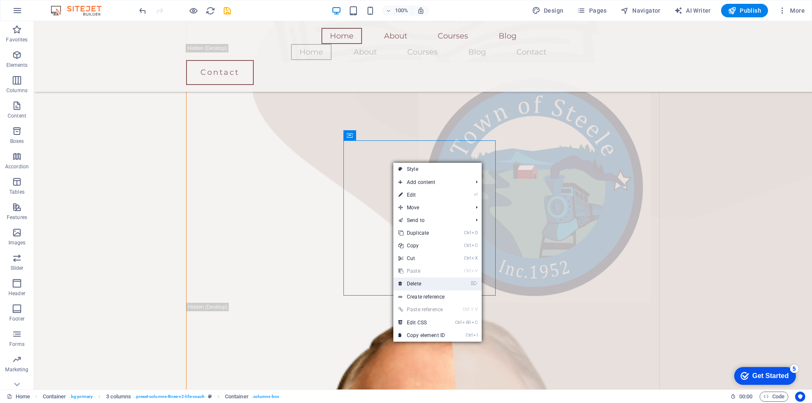
drag, startPoint x: 415, startPoint y: 282, endPoint x: 391, endPoint y: 261, distance: 31.5
click at [415, 282] on link "⌦ Delete" at bounding box center [421, 283] width 57 height 13
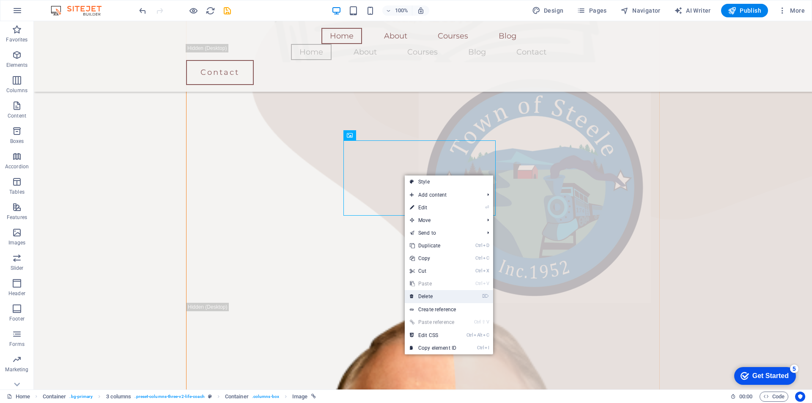
click at [429, 294] on link "⌦ Delete" at bounding box center [433, 296] width 57 height 13
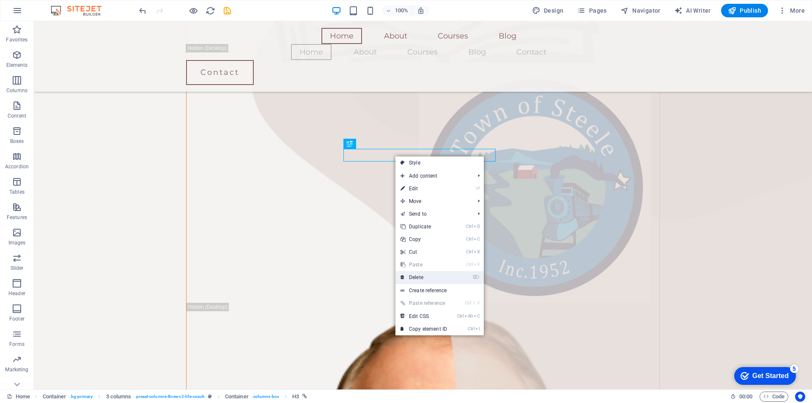
click at [417, 278] on link "⌦ Delete" at bounding box center [423, 277] width 57 height 13
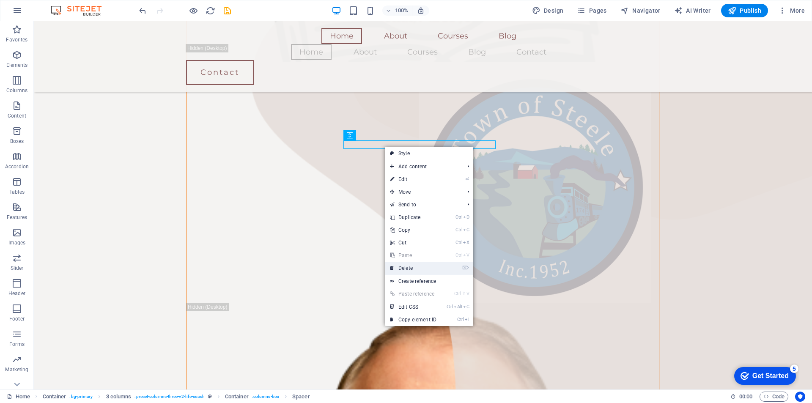
click at [405, 266] on link "⌦ Delete" at bounding box center [413, 268] width 57 height 13
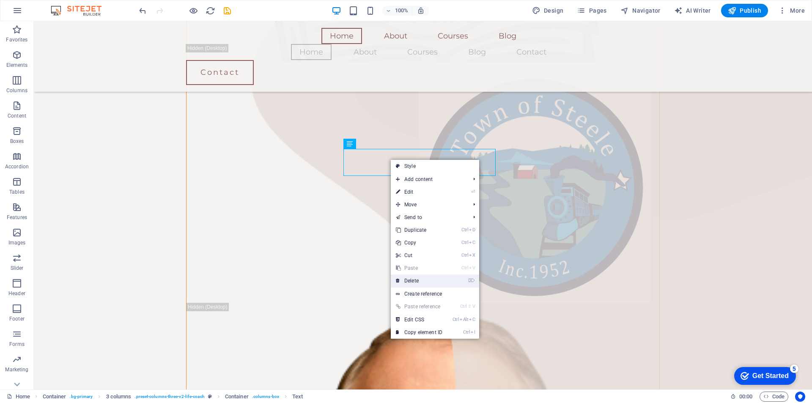
click at [415, 280] on link "⌦ Delete" at bounding box center [419, 281] width 57 height 13
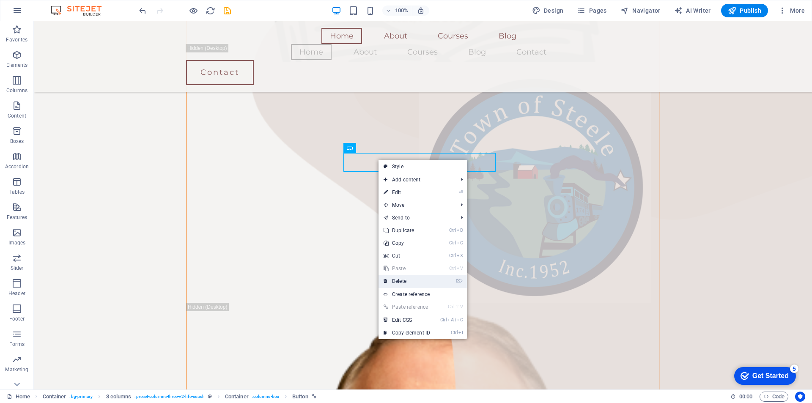
click at [410, 278] on link "⌦ Delete" at bounding box center [407, 281] width 57 height 13
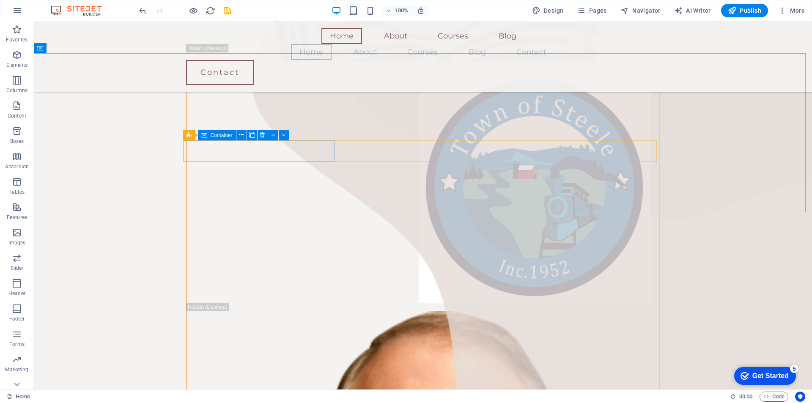
click at [200, 134] on div "Container" at bounding box center [217, 135] width 38 height 10
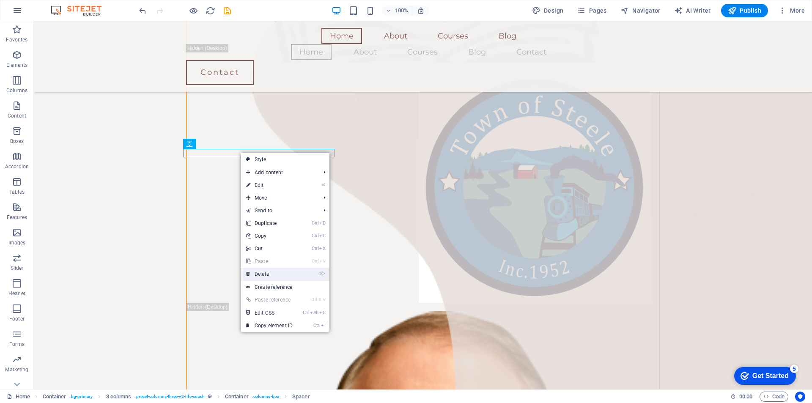
click at [278, 273] on link "⌦ Delete" at bounding box center [269, 274] width 57 height 13
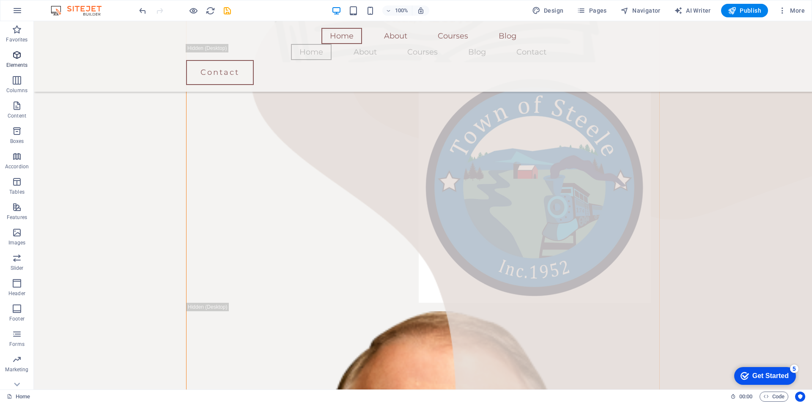
click at [15, 56] on icon "button" at bounding box center [17, 55] width 10 height 10
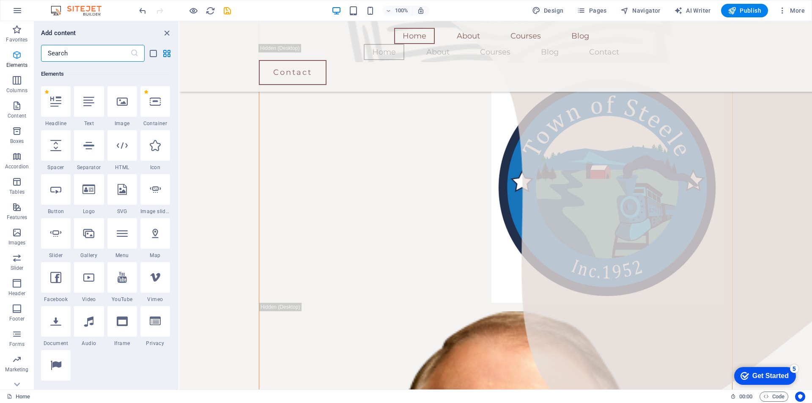
scroll to position [90, 0]
click at [82, 99] on div at bounding box center [89, 101] width 30 height 30
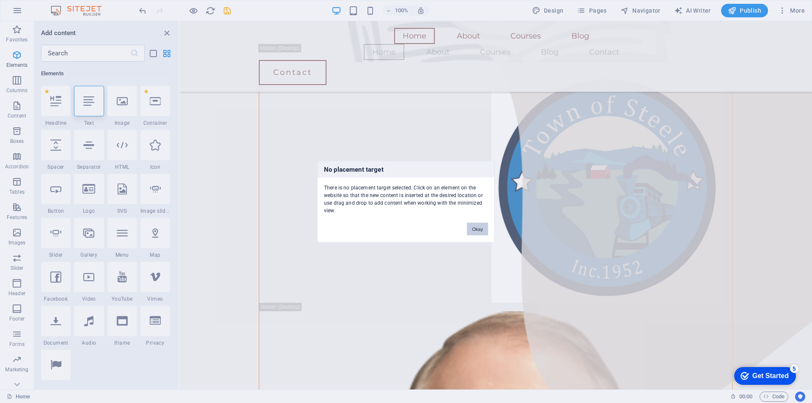
click at [476, 227] on button "Okay" at bounding box center [477, 228] width 21 height 13
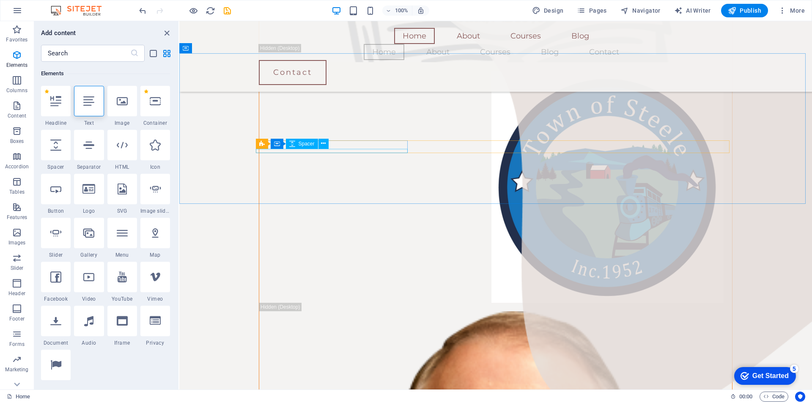
click at [291, 142] on icon at bounding box center [292, 144] width 6 height 10
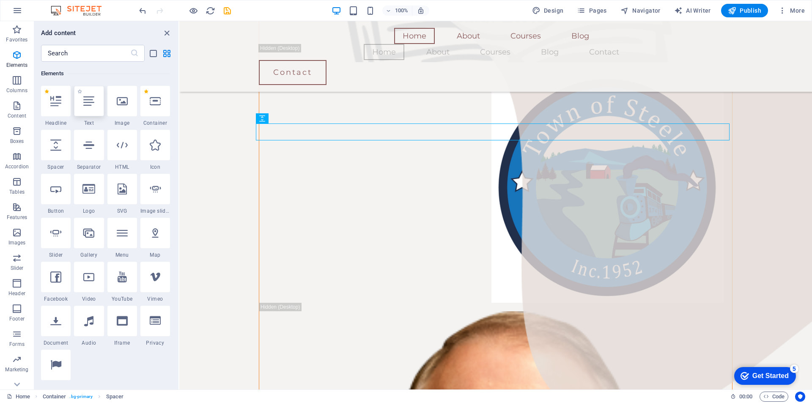
click at [90, 100] on icon at bounding box center [88, 101] width 11 height 11
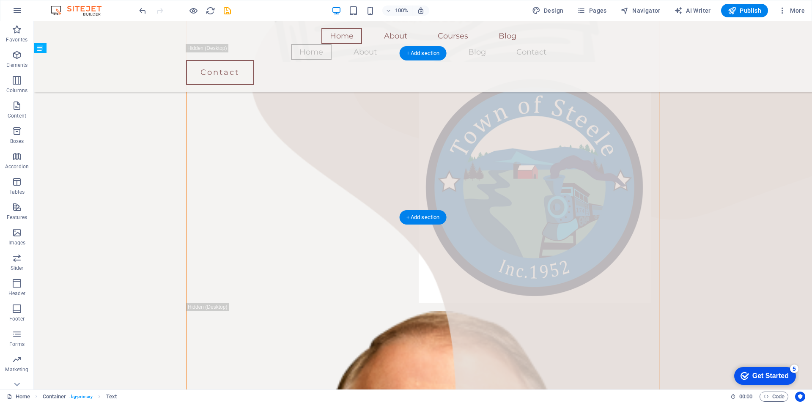
drag, startPoint x: 230, startPoint y: 108, endPoint x: 222, endPoint y: 136, distance: 28.8
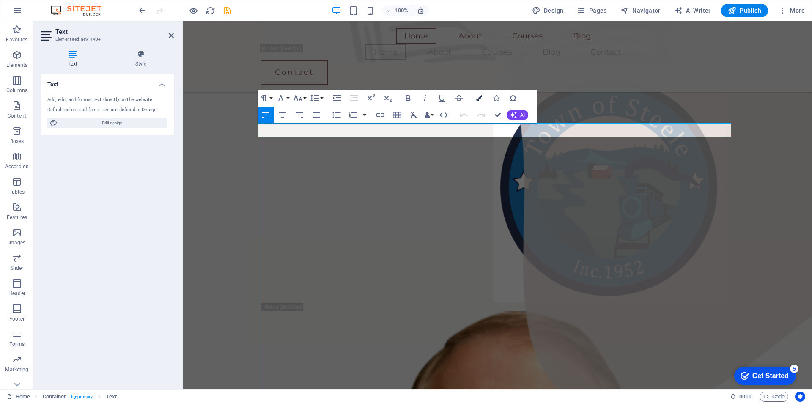
click at [478, 99] on icon "button" at bounding box center [479, 98] width 6 height 6
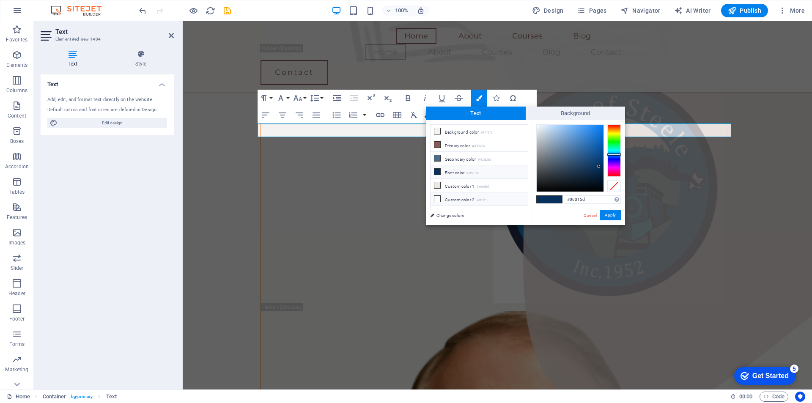
click at [438, 196] on icon at bounding box center [437, 199] width 6 height 6
type input "#ffffff"
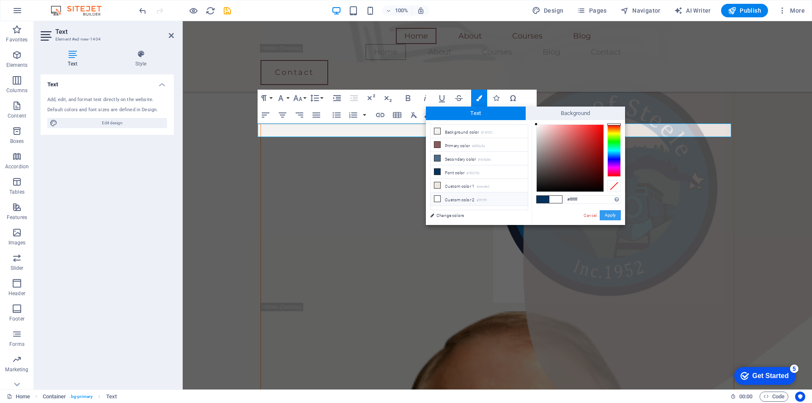
drag, startPoint x: 612, startPoint y: 214, endPoint x: 430, endPoint y: 193, distance: 183.5
click at [612, 214] on button "Apply" at bounding box center [610, 215] width 21 height 10
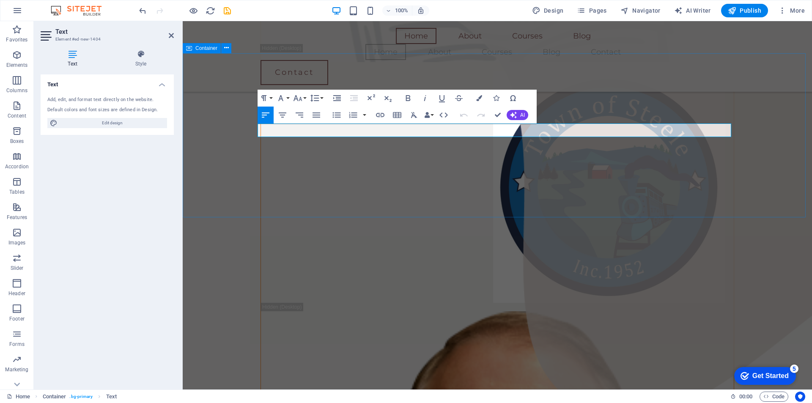
drag, startPoint x: 342, startPoint y: 129, endPoint x: 256, endPoint y: 128, distance: 86.3
click at [479, 97] on icon "button" at bounding box center [479, 98] width 6 height 6
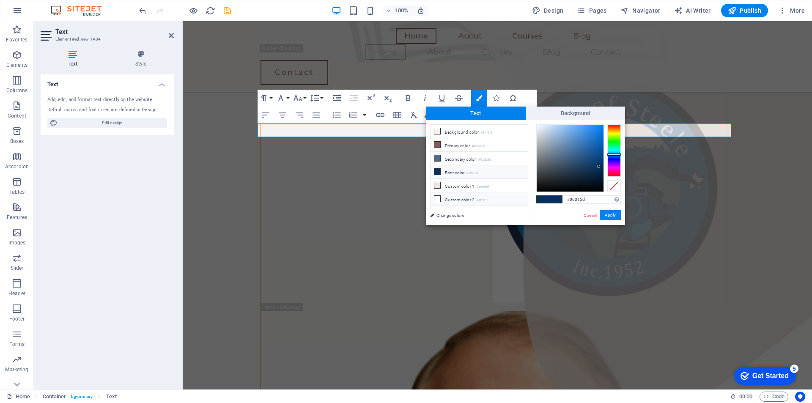
click at [437, 196] on icon at bounding box center [437, 199] width 6 height 6
type input "#ffffff"
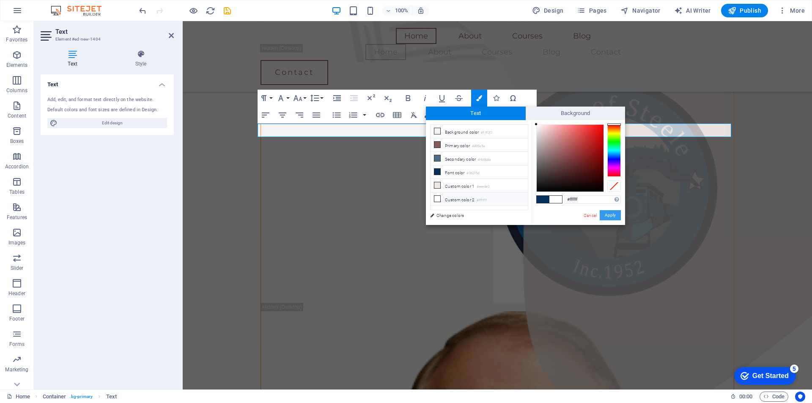
click at [605, 214] on button "Apply" at bounding box center [610, 215] width 21 height 10
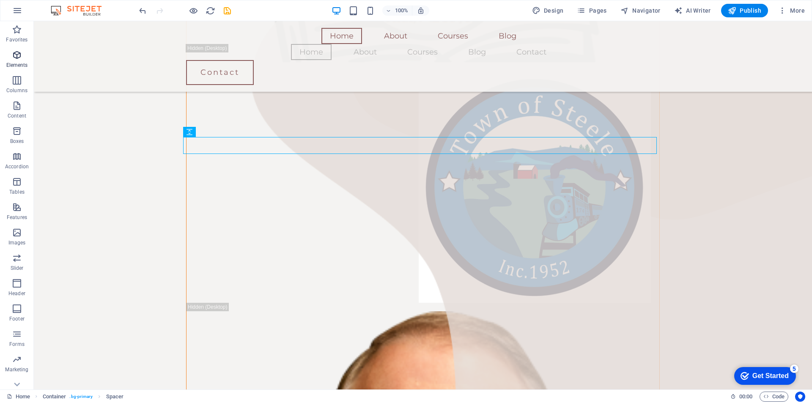
click at [13, 56] on icon "button" at bounding box center [17, 55] width 10 height 10
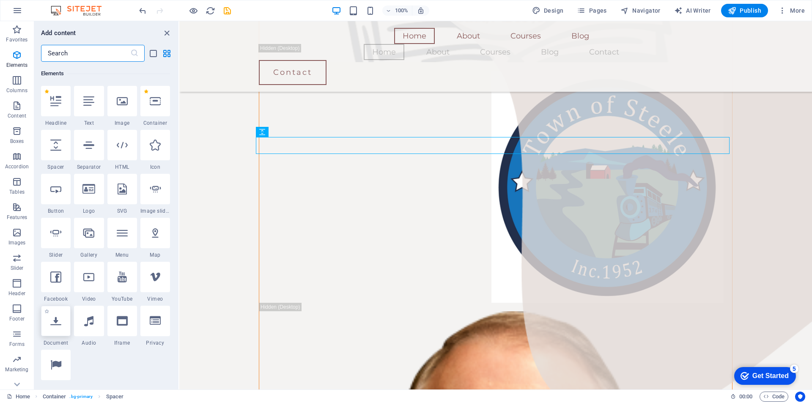
click at [55, 327] on div at bounding box center [56, 321] width 30 height 30
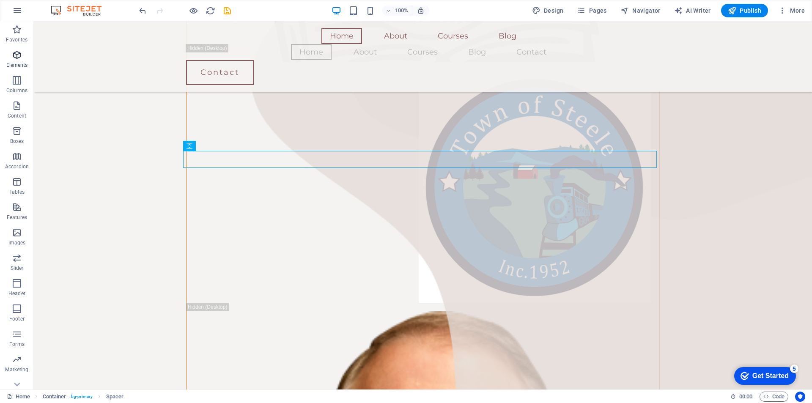
click at [14, 57] on icon "button" at bounding box center [17, 55] width 10 height 10
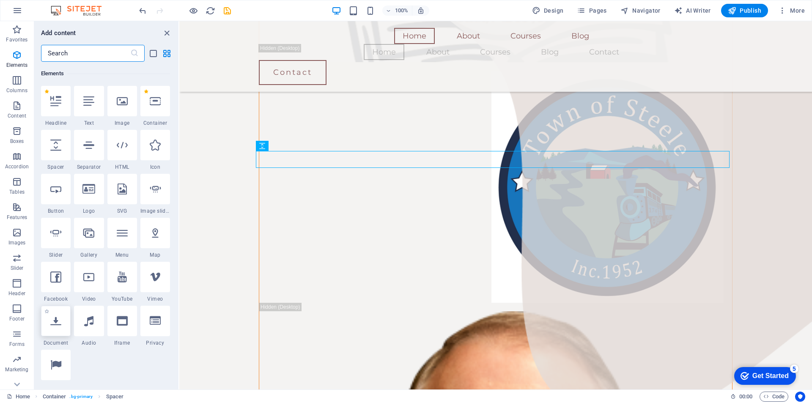
click at [53, 327] on div at bounding box center [56, 321] width 30 height 30
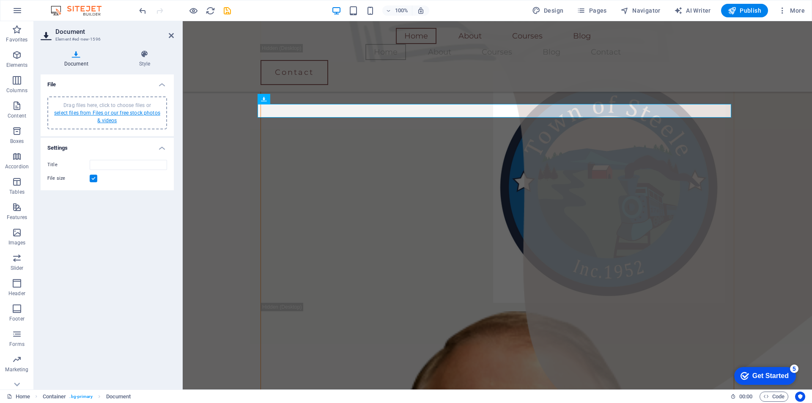
click at [121, 111] on link "select files from Files or our free stock photos & videos" at bounding box center [107, 117] width 106 height 14
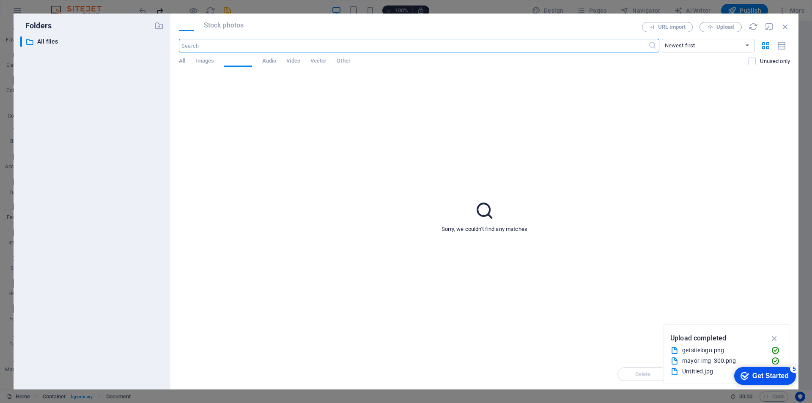
scroll to position [613, 0]
click at [722, 26] on span "Upload" at bounding box center [725, 27] width 17 height 5
type input "2025-1014FungalAnalysisReportExplained-RLgmhOfc1xunN5_9EHOKoQ.pdf"
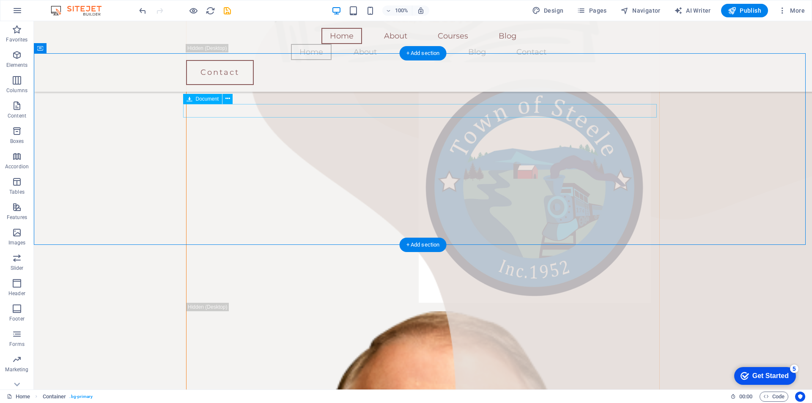
click at [227, 97] on icon at bounding box center [227, 98] width 5 height 9
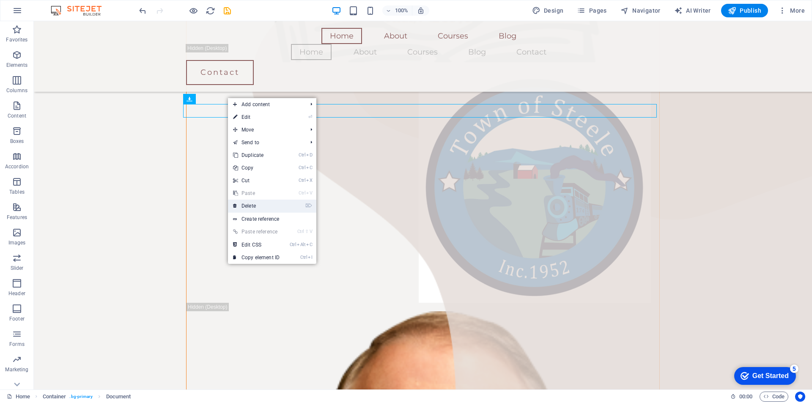
click at [258, 205] on link "⌦ Delete" at bounding box center [256, 206] width 57 height 13
